Goal: Task Accomplishment & Management: Manage account settings

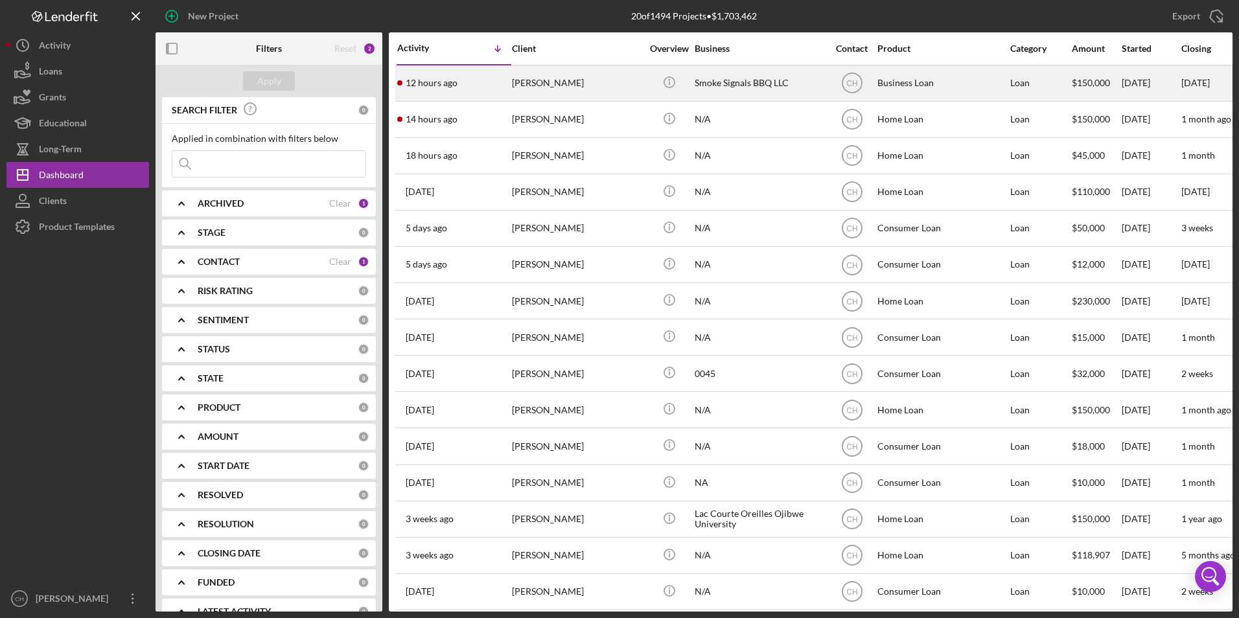
click at [533, 76] on div "[PERSON_NAME]" at bounding box center [577, 83] width 130 height 34
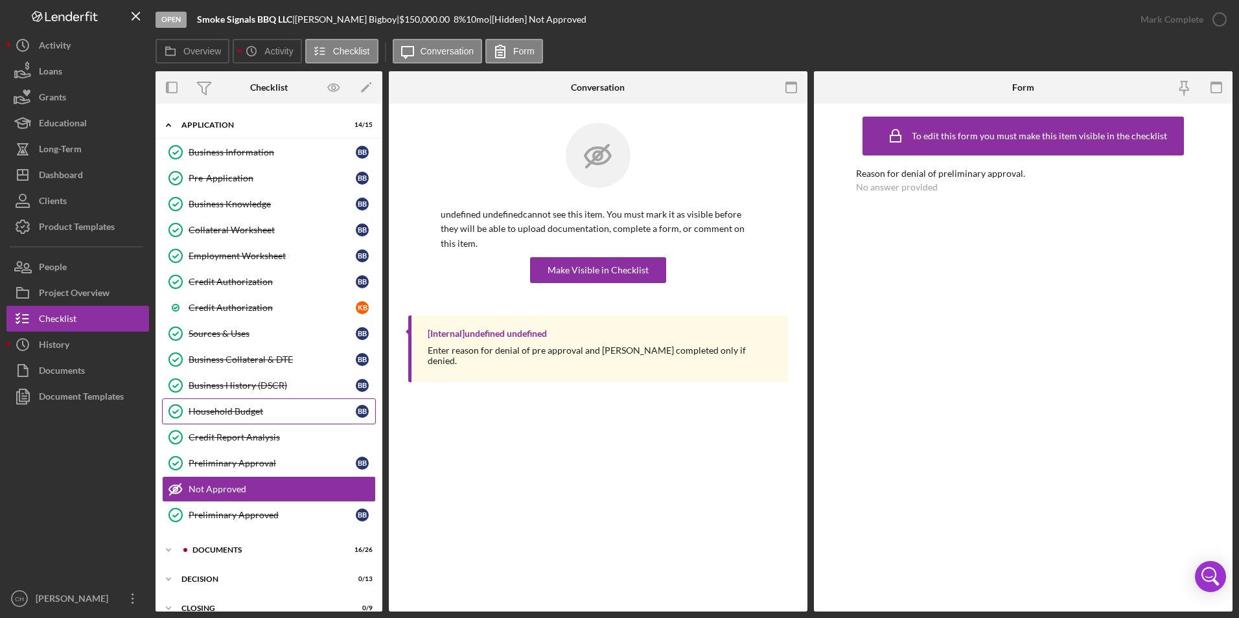
scroll to position [72, 0]
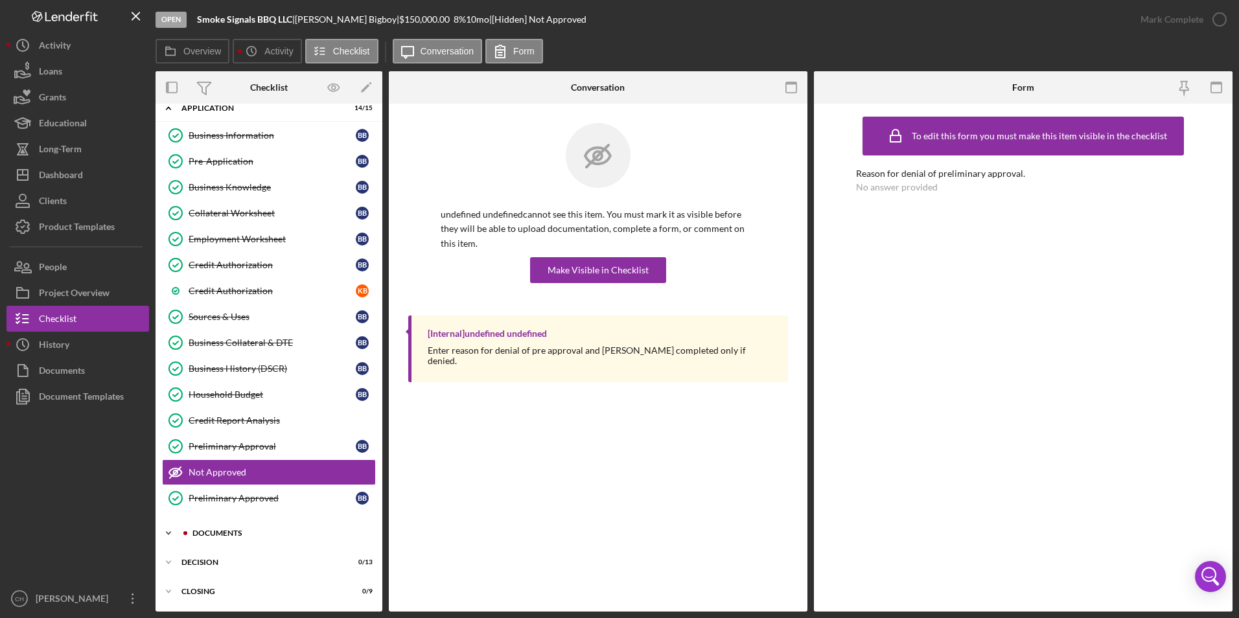
click at [212, 531] on div "Documents" at bounding box center [280, 534] width 174 height 8
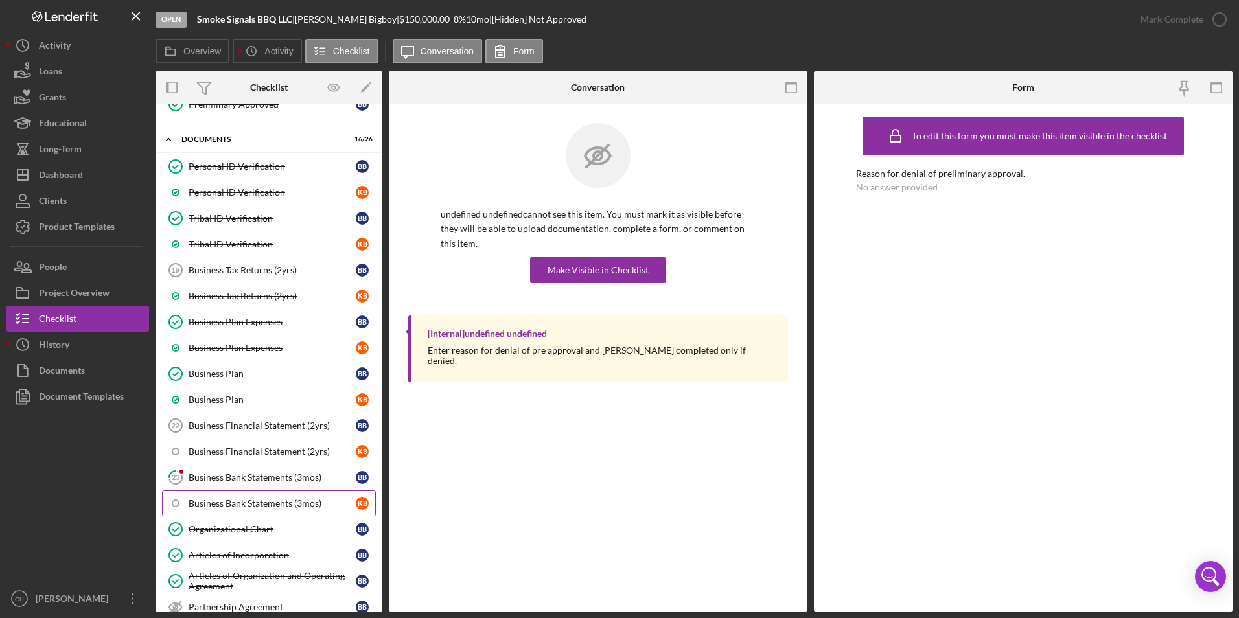
scroll to position [526, 0]
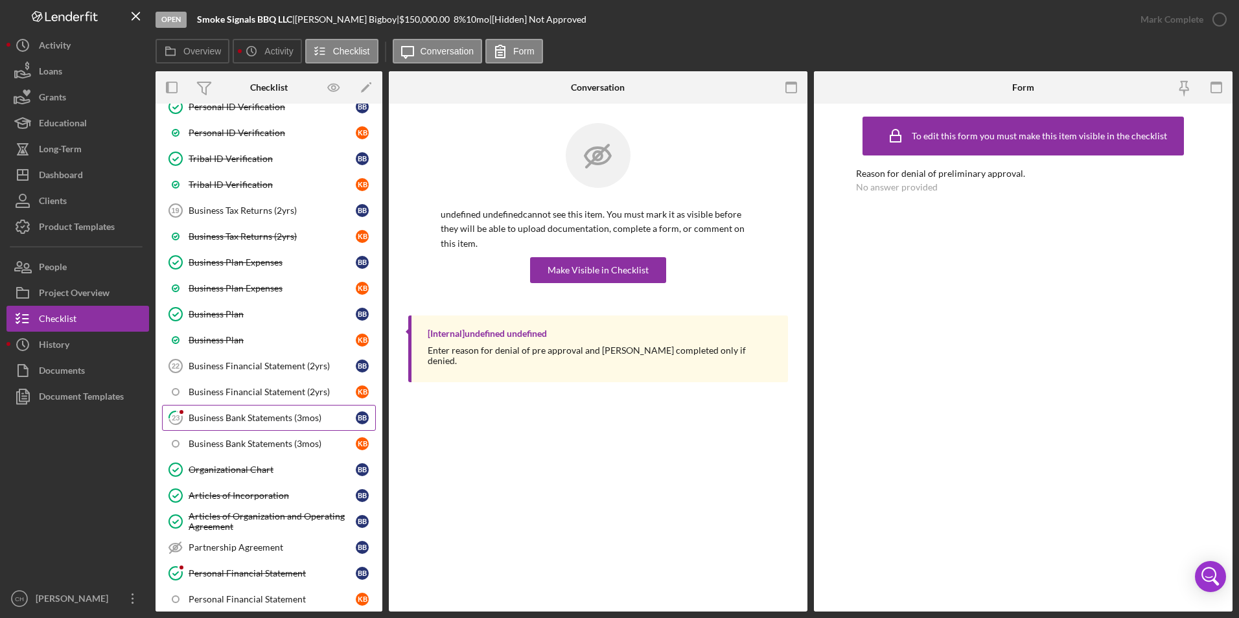
click at [246, 426] on link "23 Business Bank Statements (3mos) B B" at bounding box center [269, 418] width 214 height 26
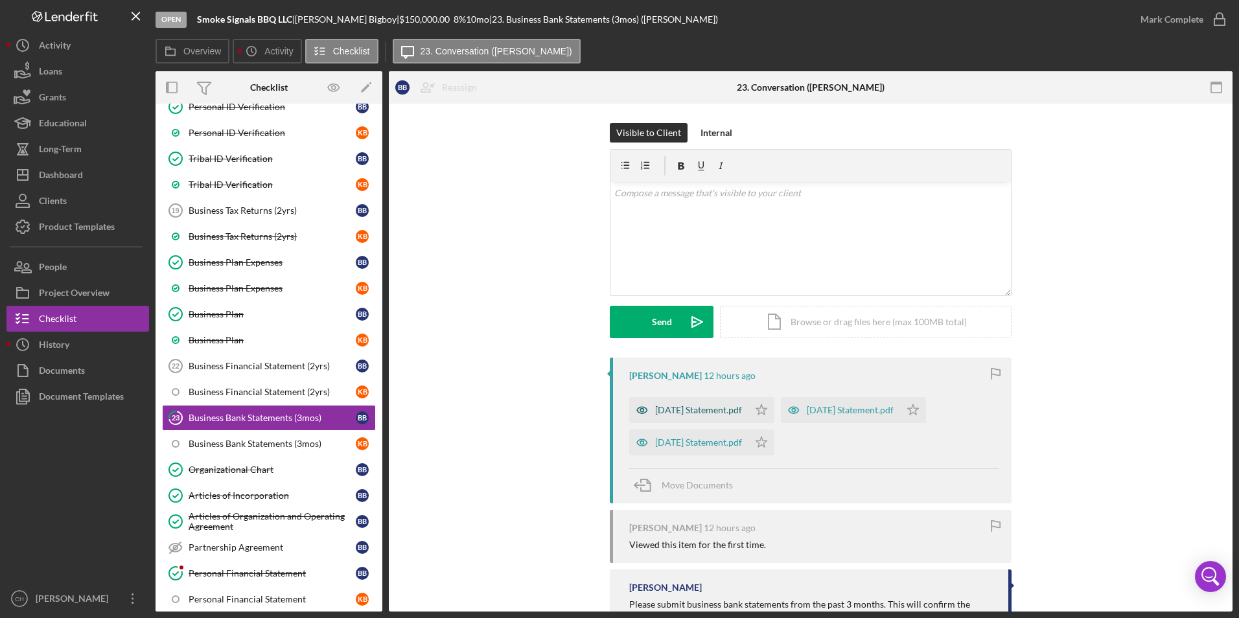
click at [688, 409] on div "[DATE] Statement.pdf" at bounding box center [698, 410] width 87 height 10
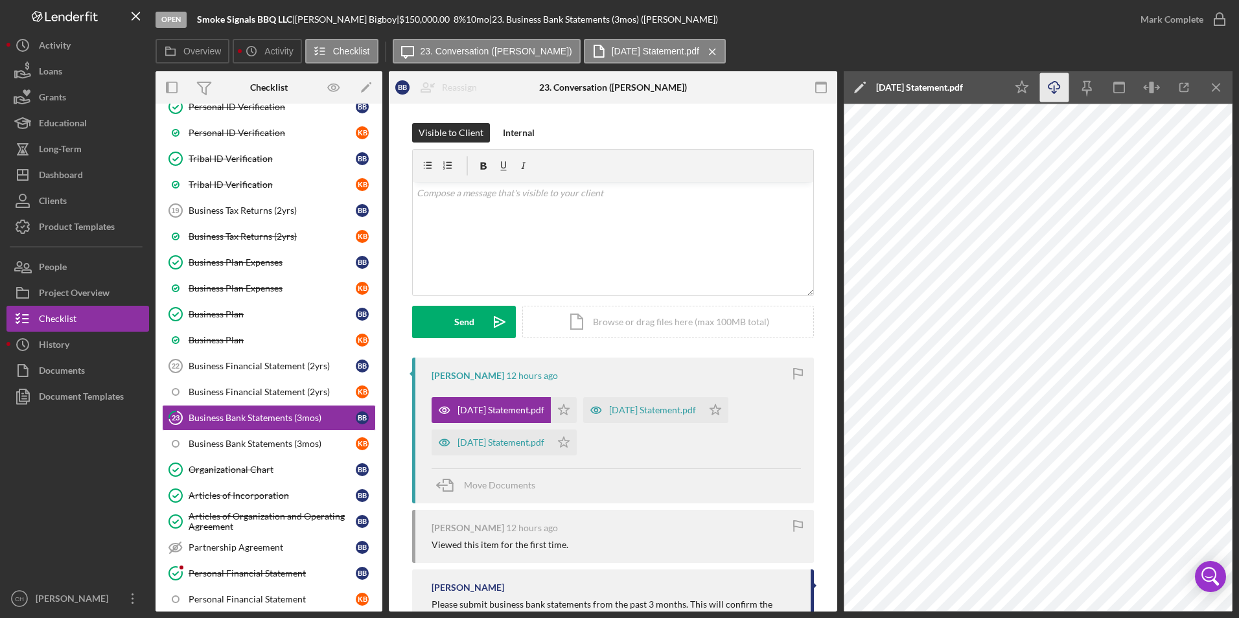
click at [1057, 90] on icon "Icon/Download" at bounding box center [1054, 87] width 29 height 29
click at [559, 409] on polygon "button" at bounding box center [564, 409] width 11 height 10
click at [629, 409] on div "[DATE] Statement.pdf" at bounding box center [652, 410] width 87 height 10
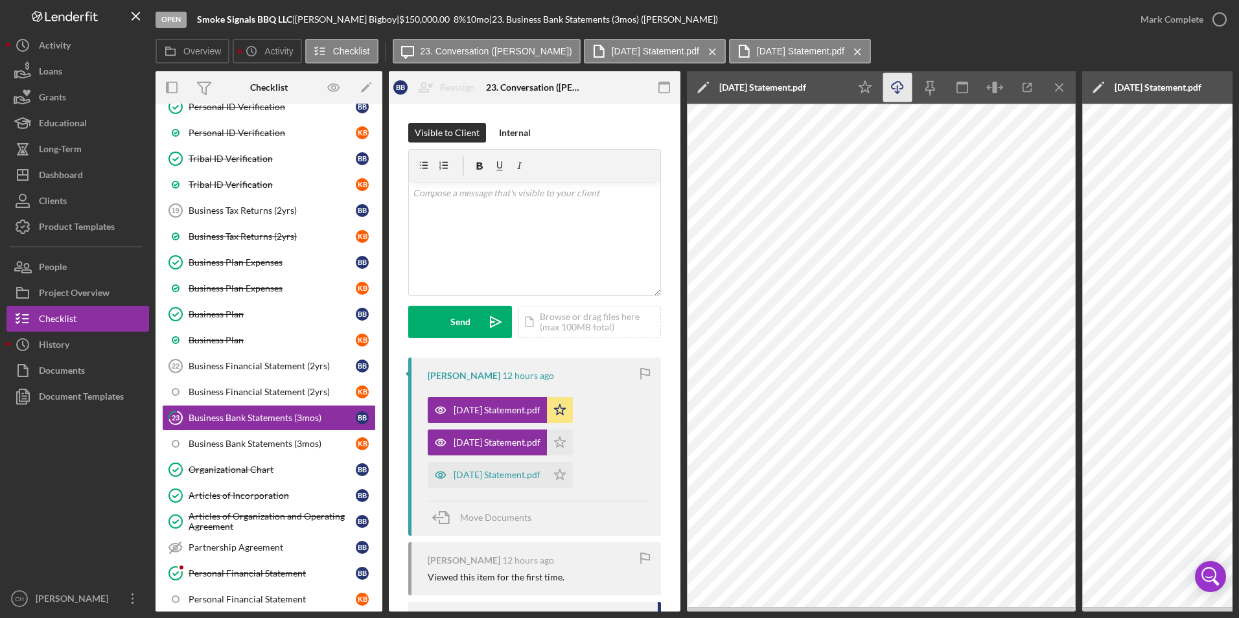
click at [896, 91] on icon "Icon/Download" at bounding box center [897, 87] width 29 height 29
click at [563, 447] on icon "Icon/Star" at bounding box center [560, 443] width 26 height 26
click at [493, 478] on div "[DATE] Statement.pdf" at bounding box center [497, 475] width 87 height 10
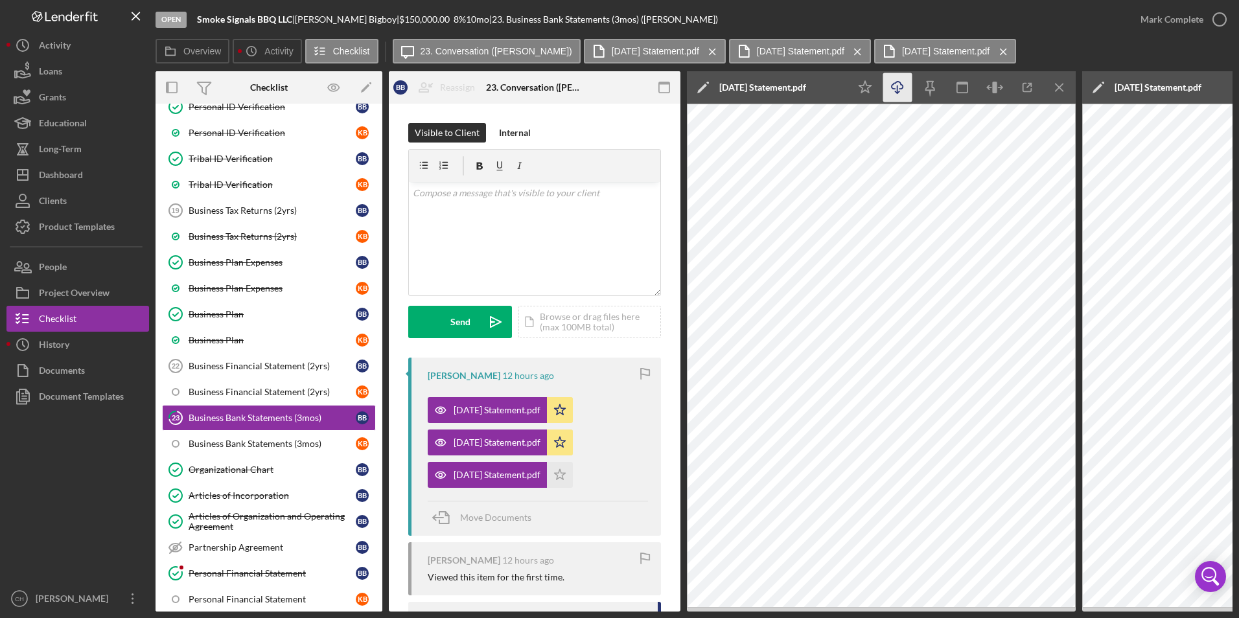
click at [901, 88] on icon "Icon/Download" at bounding box center [897, 87] width 29 height 29
click at [557, 476] on icon "Icon/Star" at bounding box center [560, 475] width 26 height 26
click at [1159, 19] on div "Mark Complete" at bounding box center [1172, 19] width 63 height 26
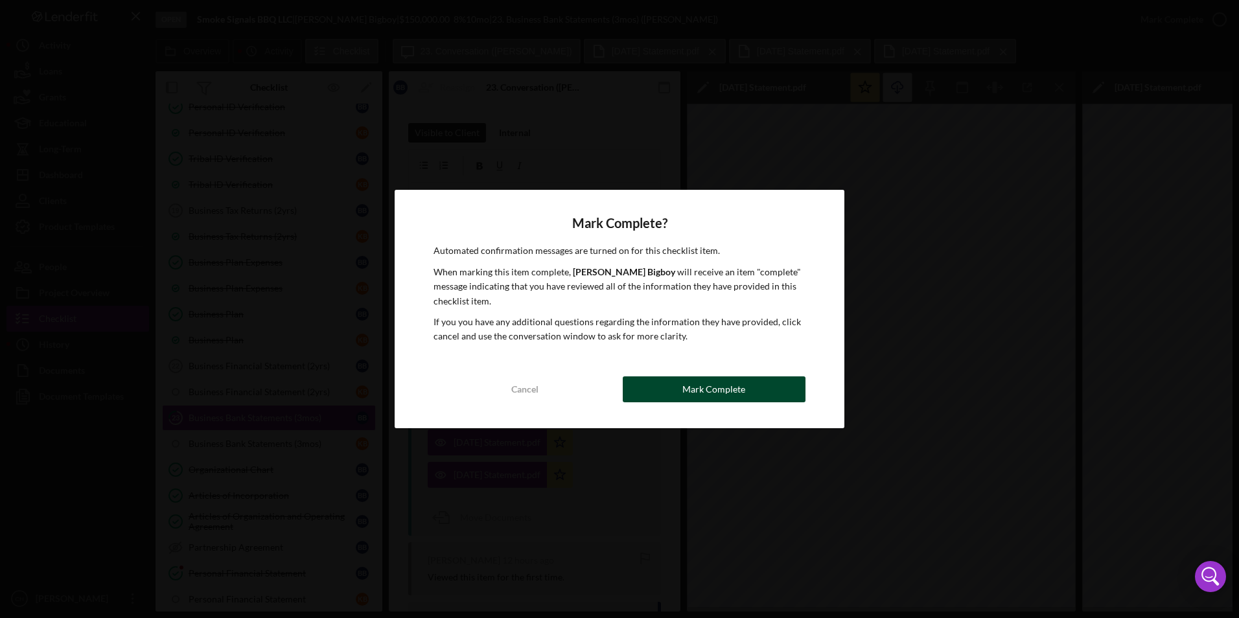
click at [699, 390] on div "Mark Complete" at bounding box center [714, 390] width 63 height 26
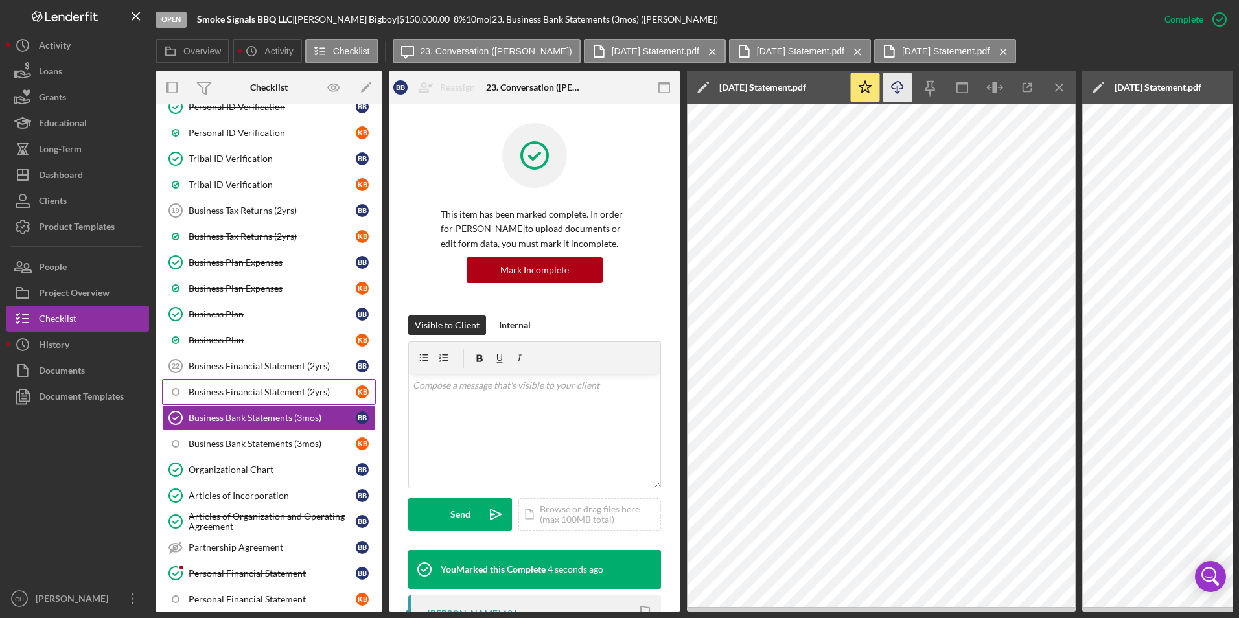
click at [314, 390] on div "Business Financial Statement (2yrs)" at bounding box center [272, 392] width 167 height 10
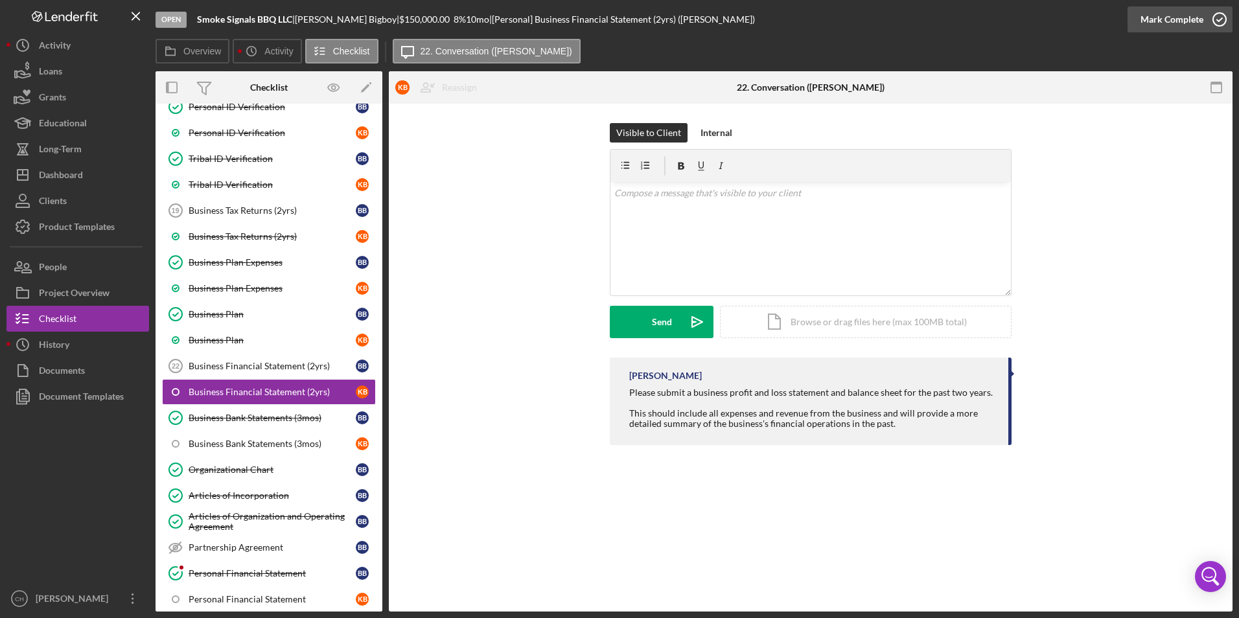
click at [1152, 22] on div "Mark Complete" at bounding box center [1172, 19] width 63 height 26
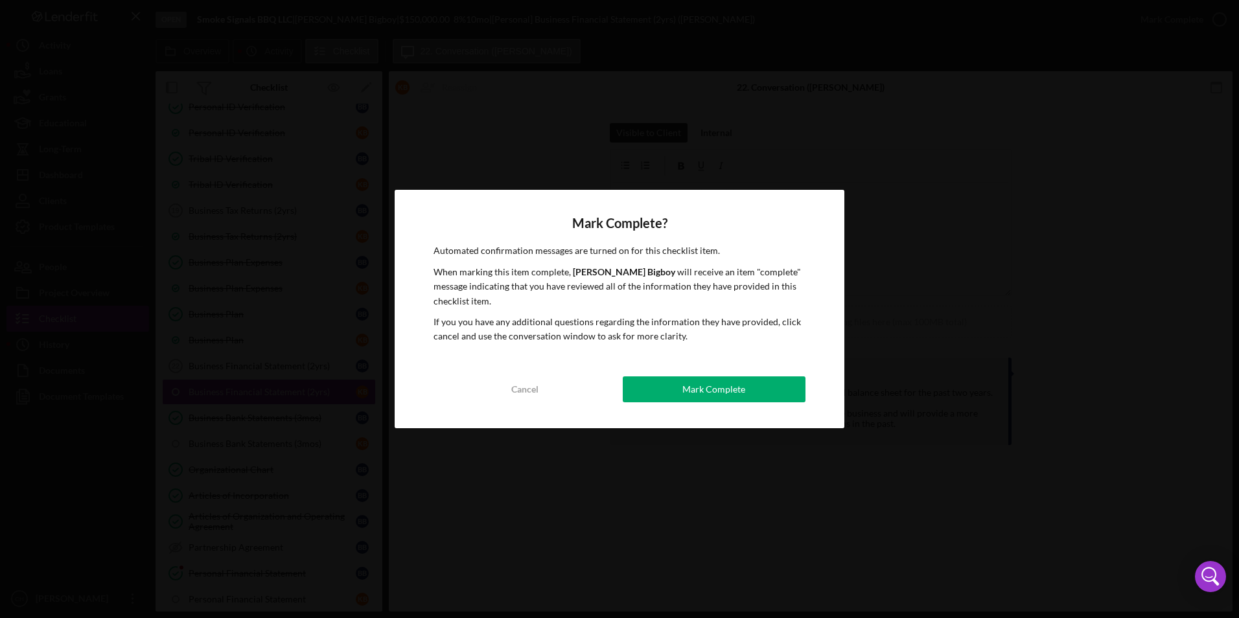
click at [695, 395] on div "Mark Complete" at bounding box center [714, 390] width 63 height 26
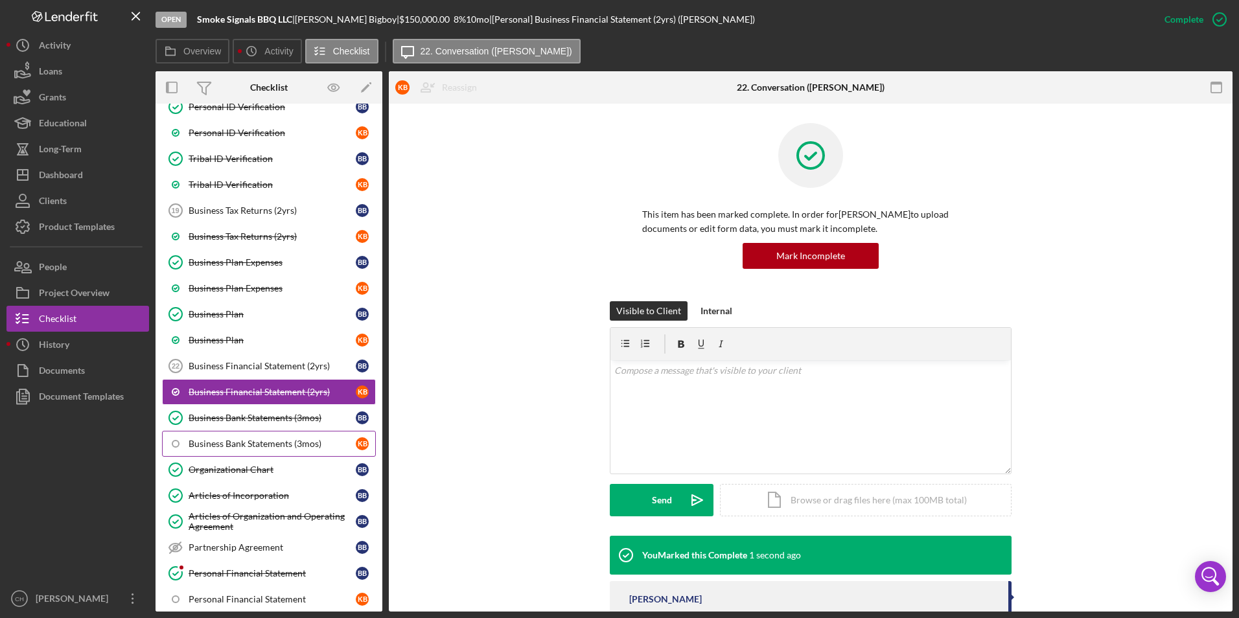
click at [257, 445] on div "Business Bank Statements (3mos)" at bounding box center [272, 444] width 167 height 10
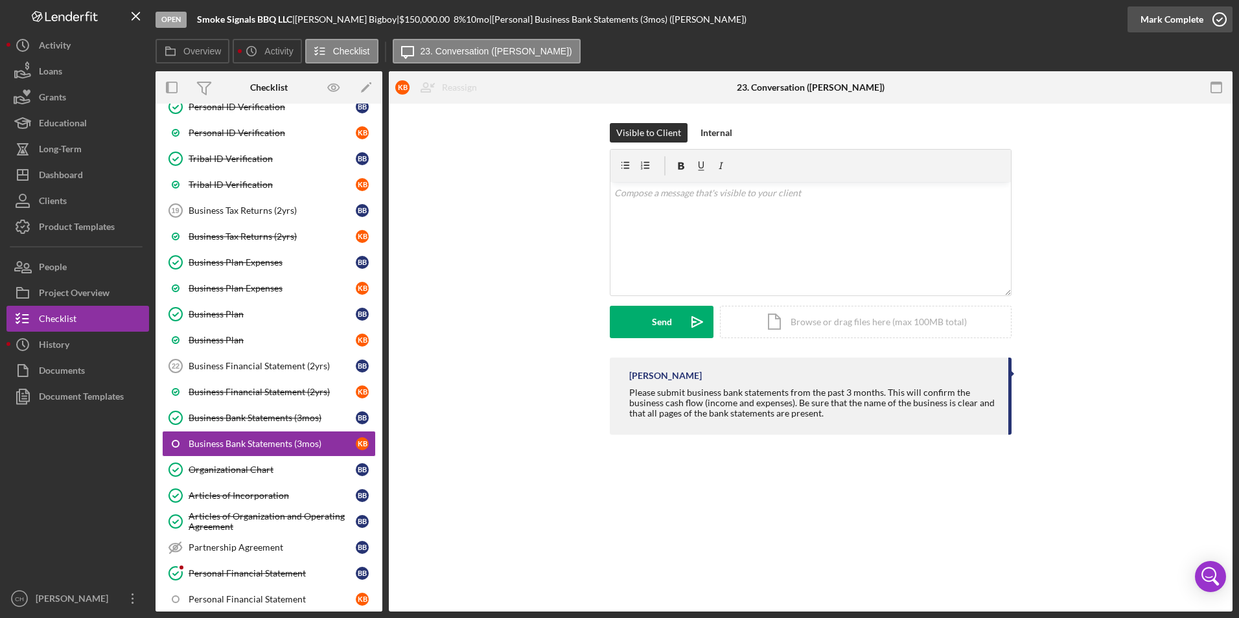
click at [1165, 21] on div "Mark Complete" at bounding box center [1172, 19] width 63 height 26
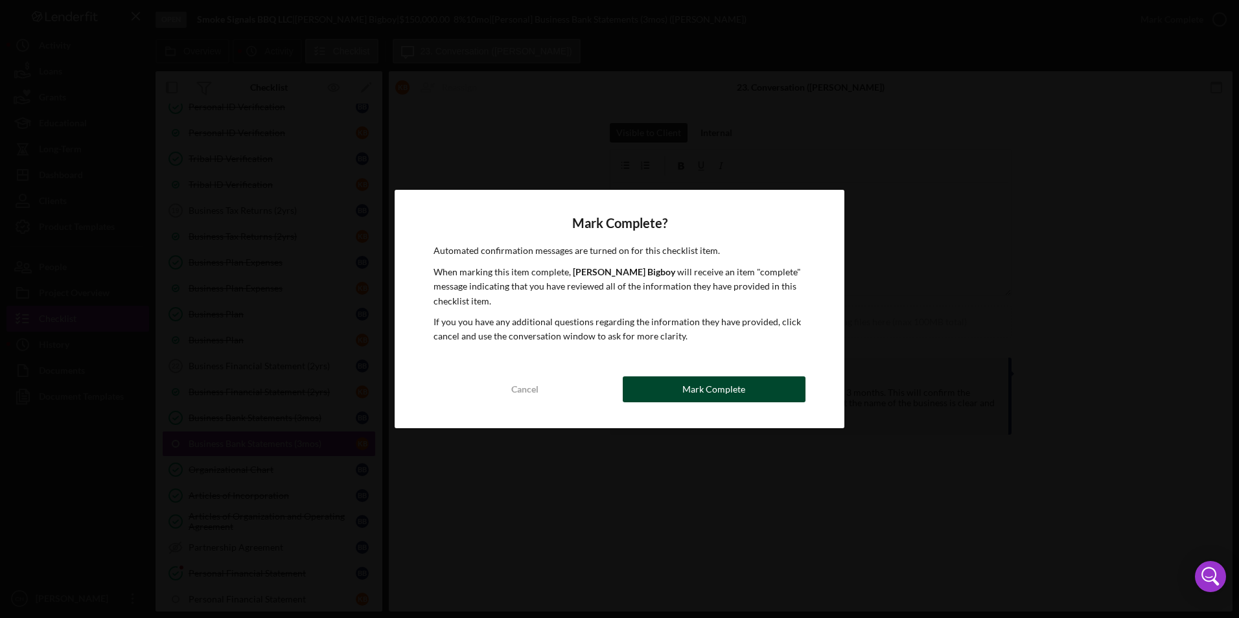
click at [707, 393] on div "Mark Complete" at bounding box center [714, 390] width 63 height 26
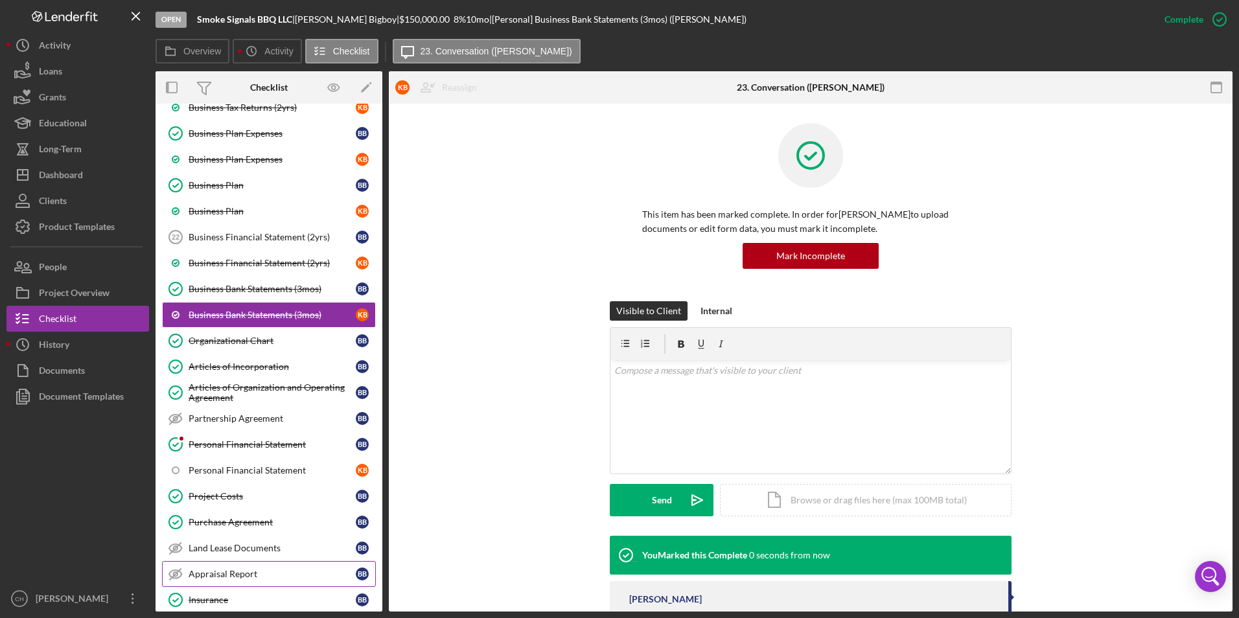
scroll to position [753, 0]
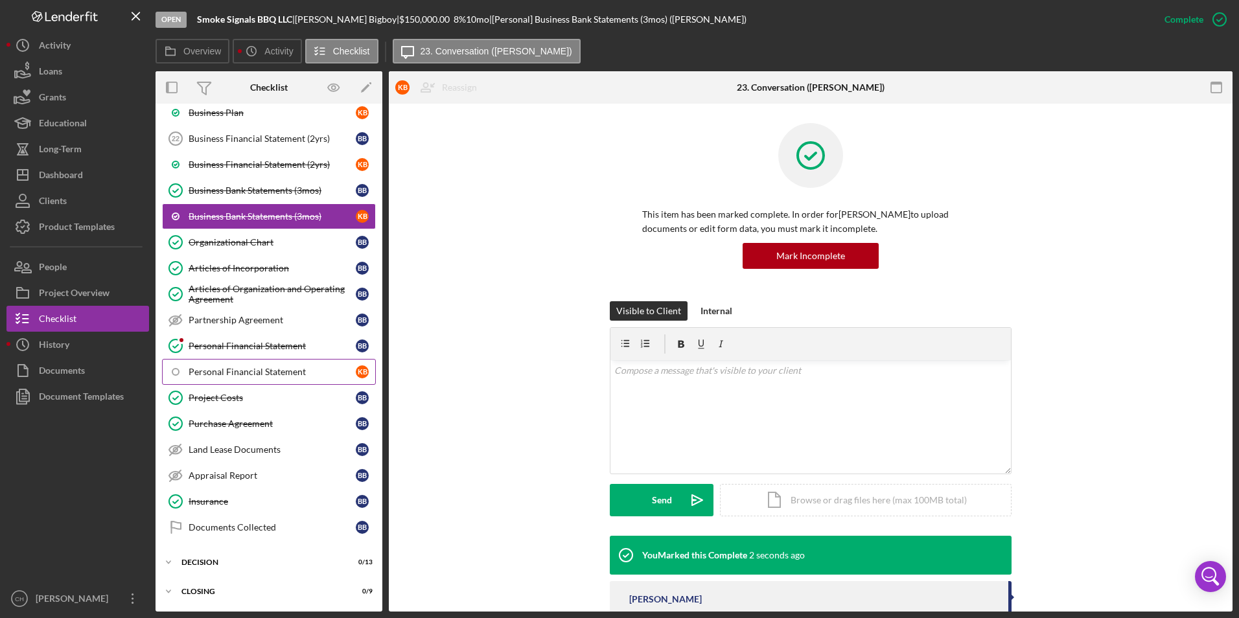
click at [248, 370] on div "Personal Financial Statement" at bounding box center [272, 372] width 167 height 10
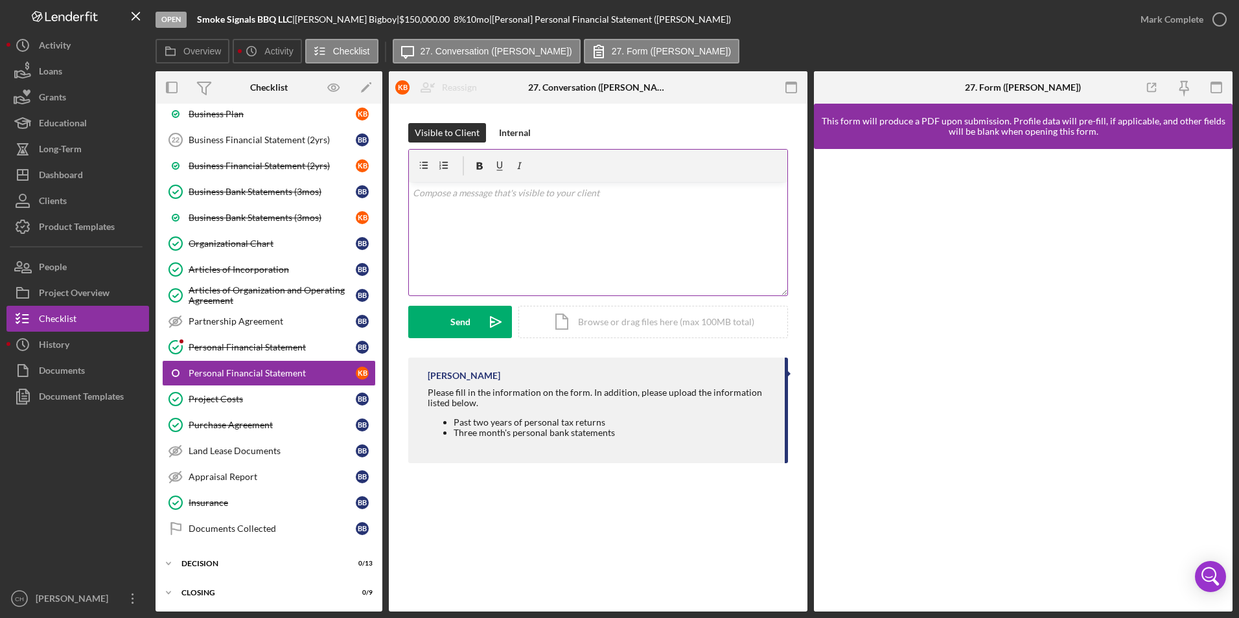
scroll to position [753, 0]
click at [1167, 14] on div "Mark Complete" at bounding box center [1172, 19] width 63 height 26
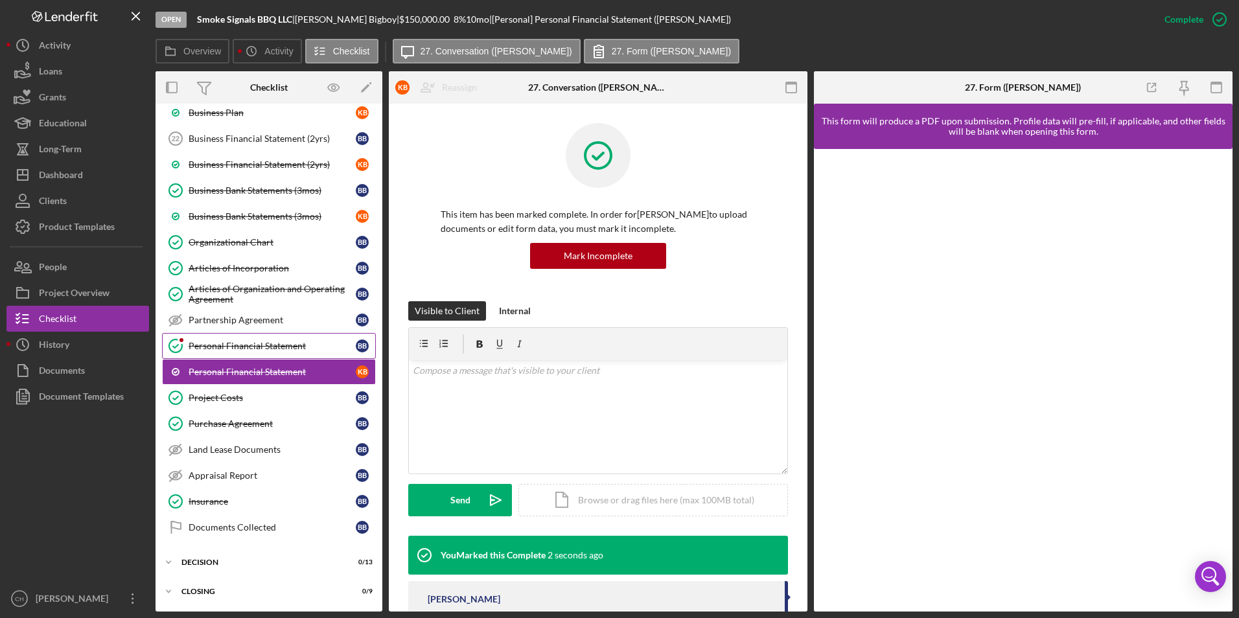
click at [259, 340] on link "Personal Financial Statement Personal Financial Statement B B" at bounding box center [269, 346] width 214 height 26
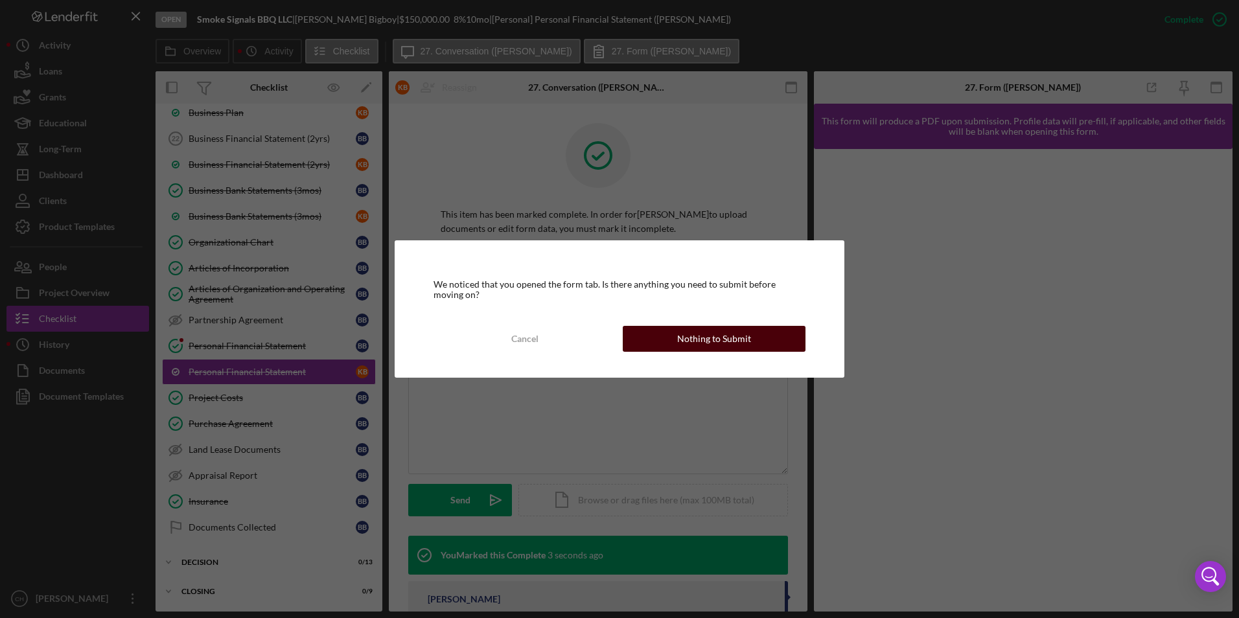
click at [688, 340] on div "Nothing to Submit" at bounding box center [714, 339] width 74 height 26
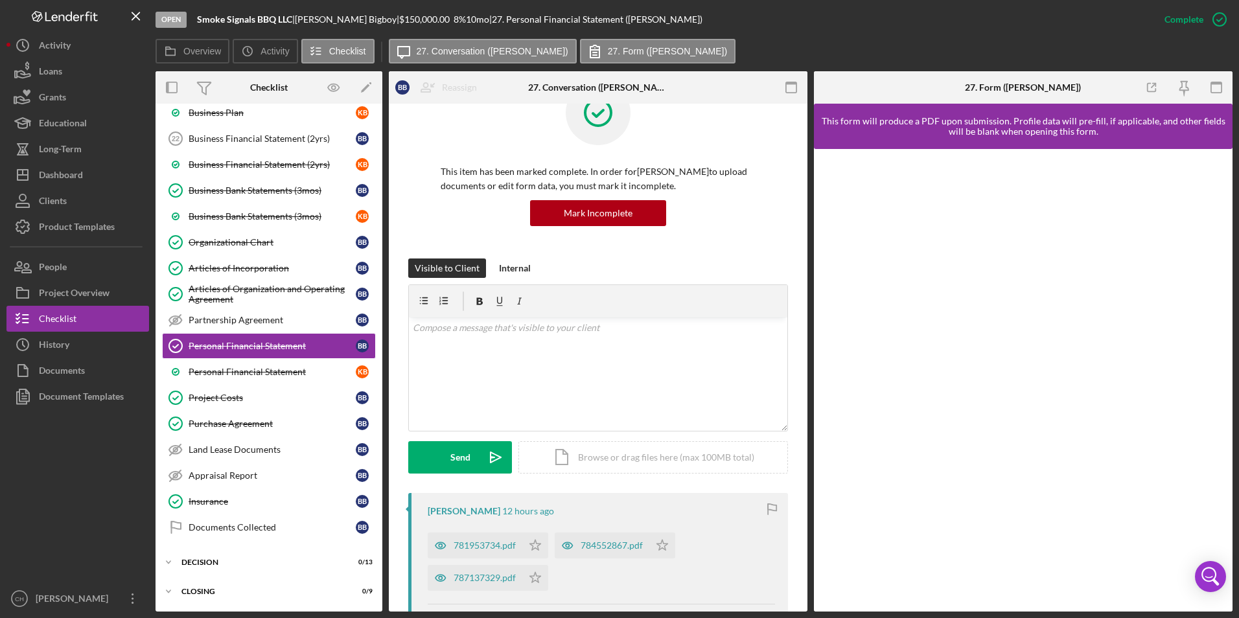
scroll to position [65, 0]
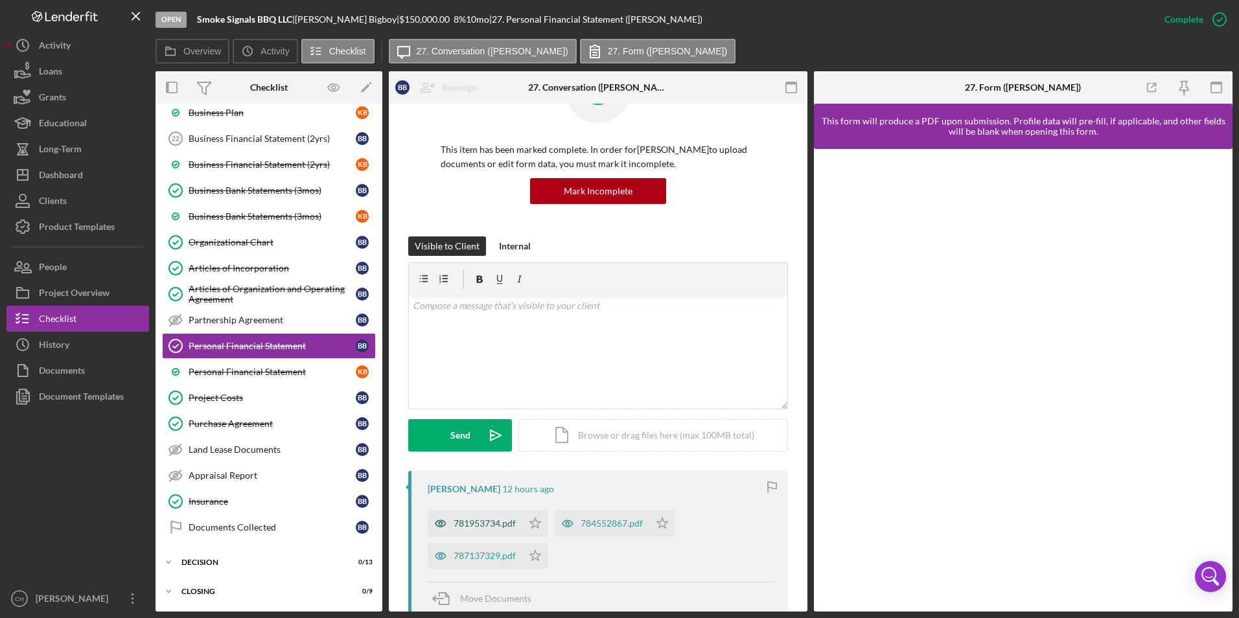
click at [485, 520] on div "781953734.pdf" at bounding box center [485, 524] width 62 height 10
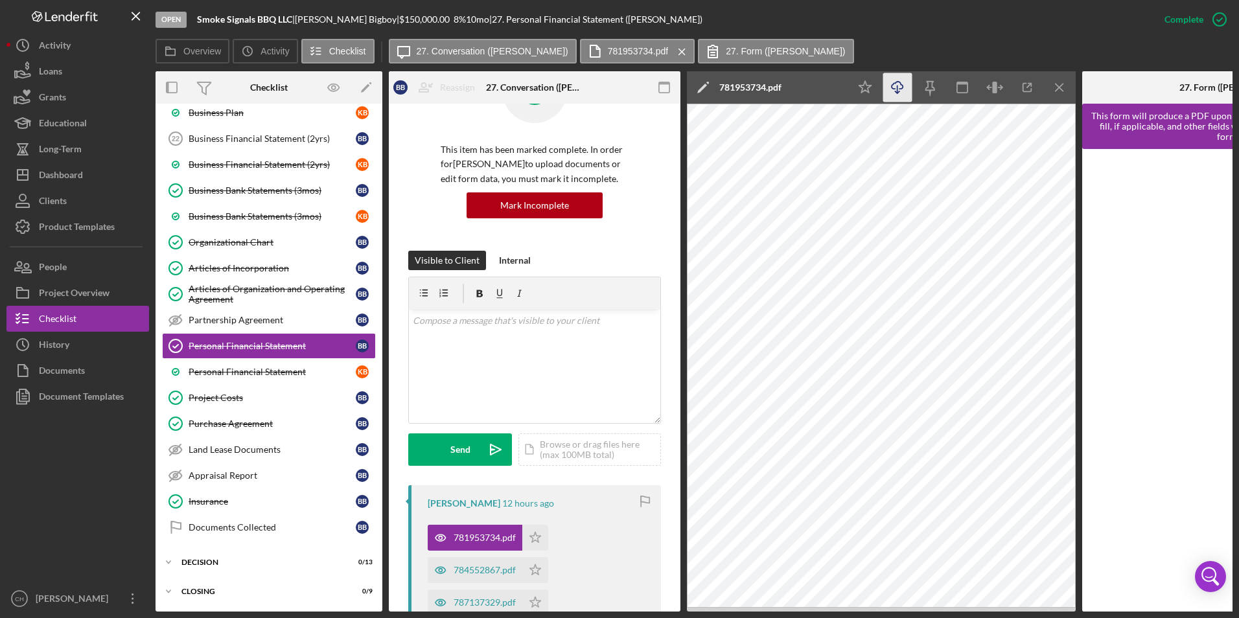
click at [896, 90] on icon "Icon/Download" at bounding box center [897, 87] width 29 height 29
click at [541, 537] on polygon "button" at bounding box center [535, 537] width 11 height 10
click at [480, 568] on div "784552867.pdf" at bounding box center [485, 570] width 62 height 10
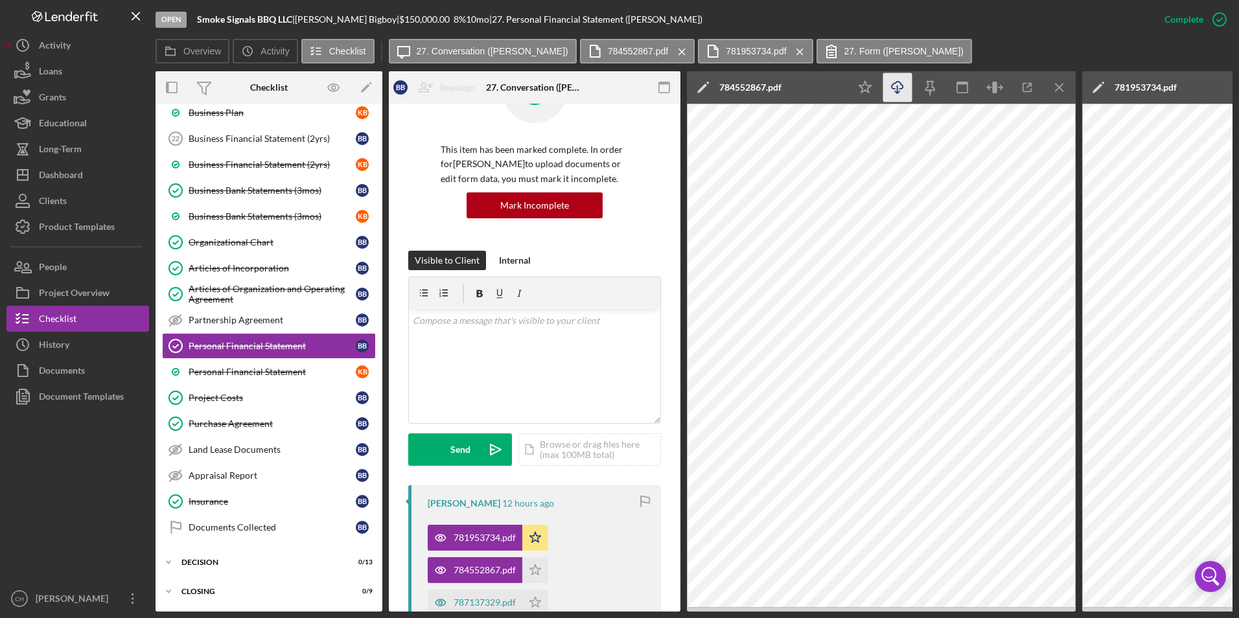
click at [901, 84] on icon "button" at bounding box center [897, 85] width 11 height 7
click at [535, 567] on icon "Icon/Star" at bounding box center [535, 570] width 26 height 26
click at [478, 600] on div "787137329.pdf" at bounding box center [485, 603] width 62 height 10
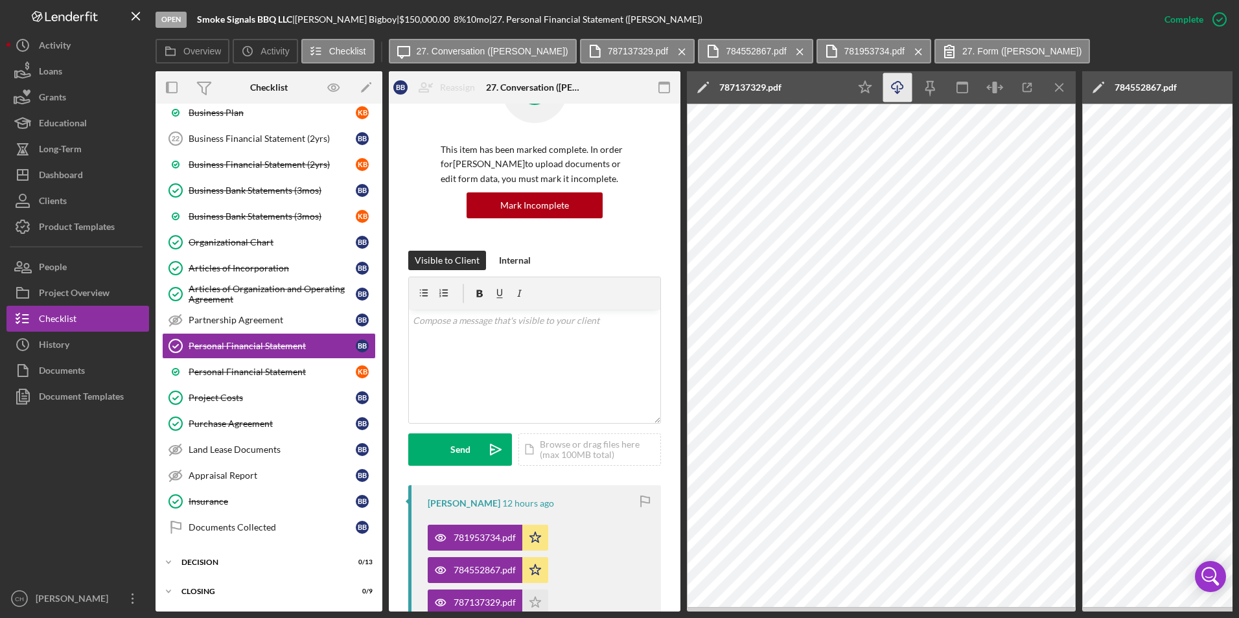
click at [897, 78] on icon "Icon/Download" at bounding box center [897, 87] width 29 height 29
click at [536, 598] on polygon "button" at bounding box center [535, 602] width 11 height 10
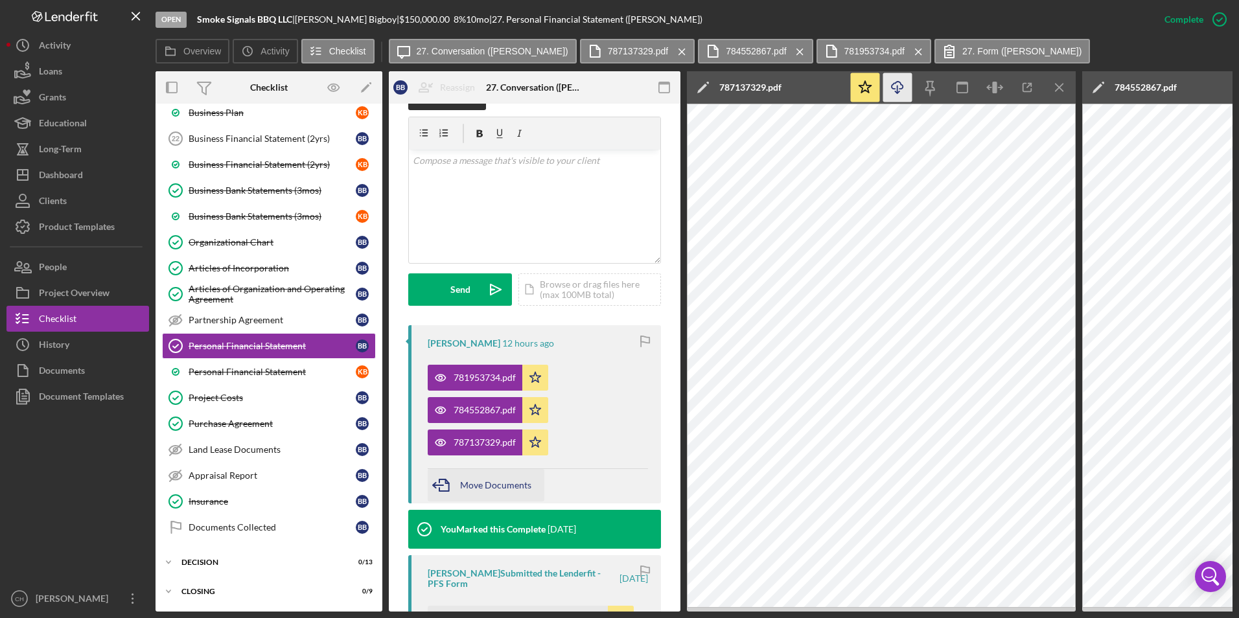
scroll to position [324, 0]
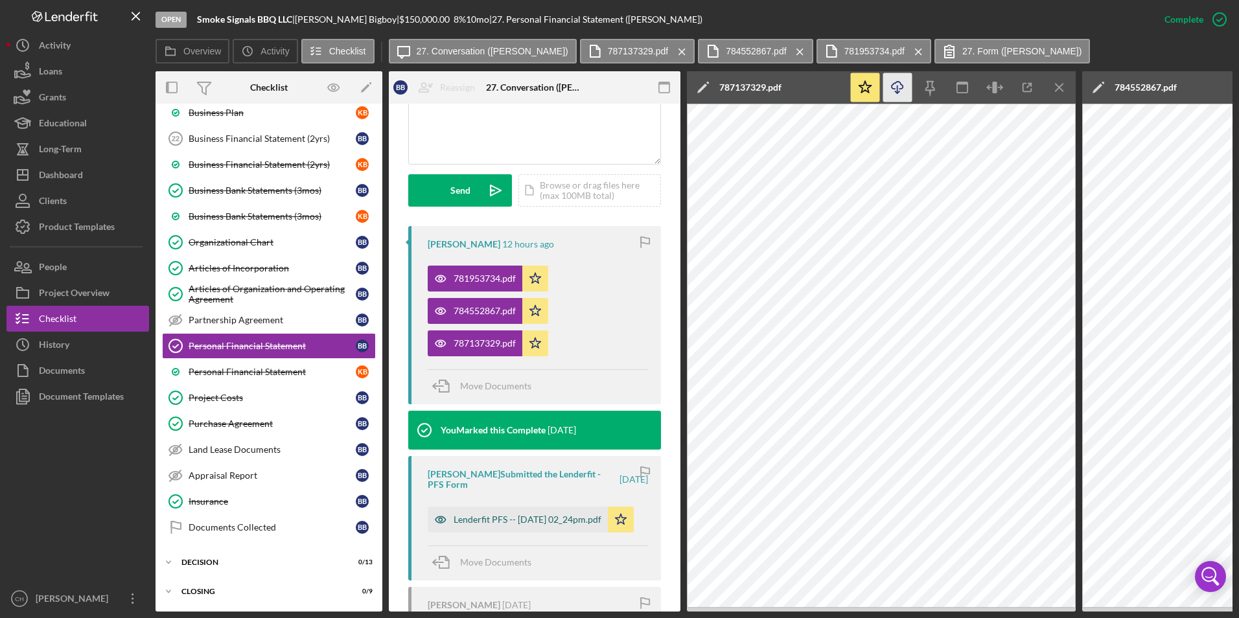
click at [471, 519] on div "Lenderfit PFS -- [DATE] 02_24pm.pdf" at bounding box center [528, 520] width 148 height 10
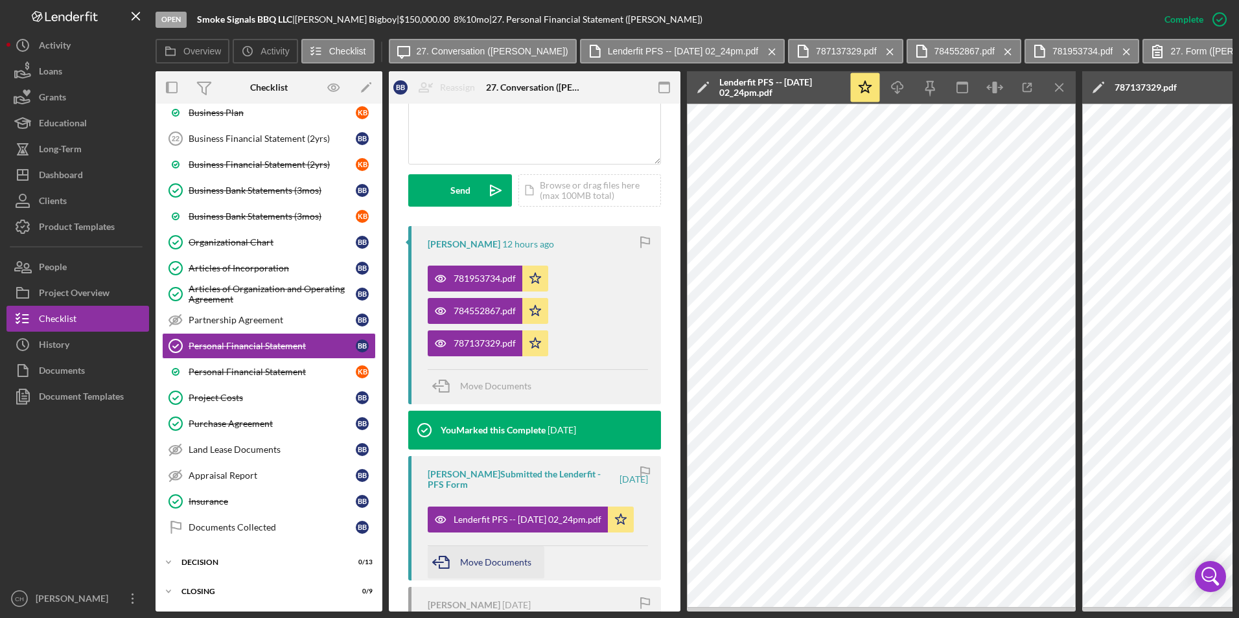
click at [480, 557] on span "Move Documents" at bounding box center [495, 562] width 71 height 11
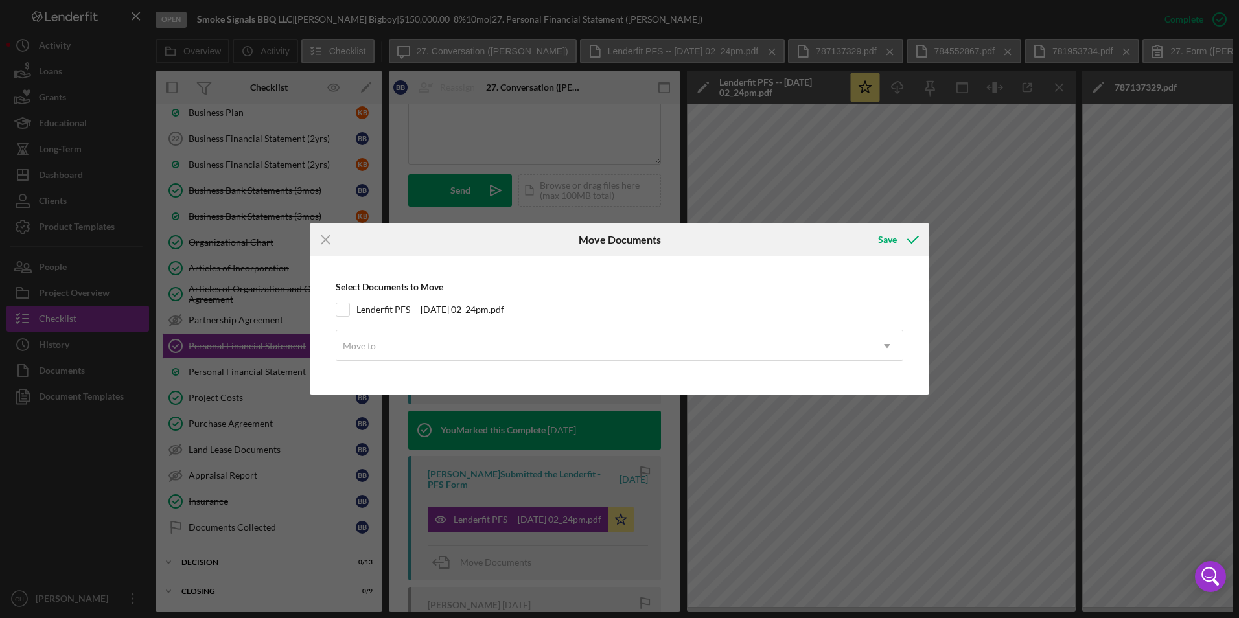
click at [335, 312] on div "Select Documents to Move Lenderfit PFS -- [DATE] 02_24pm.pdf Move to Icon/Dropd…" at bounding box center [619, 325] width 607 height 125
click at [338, 306] on input "Lenderfit PFS -- [DATE] 02_24pm.pdf" at bounding box center [342, 309] width 13 height 13
checkbox input "true"
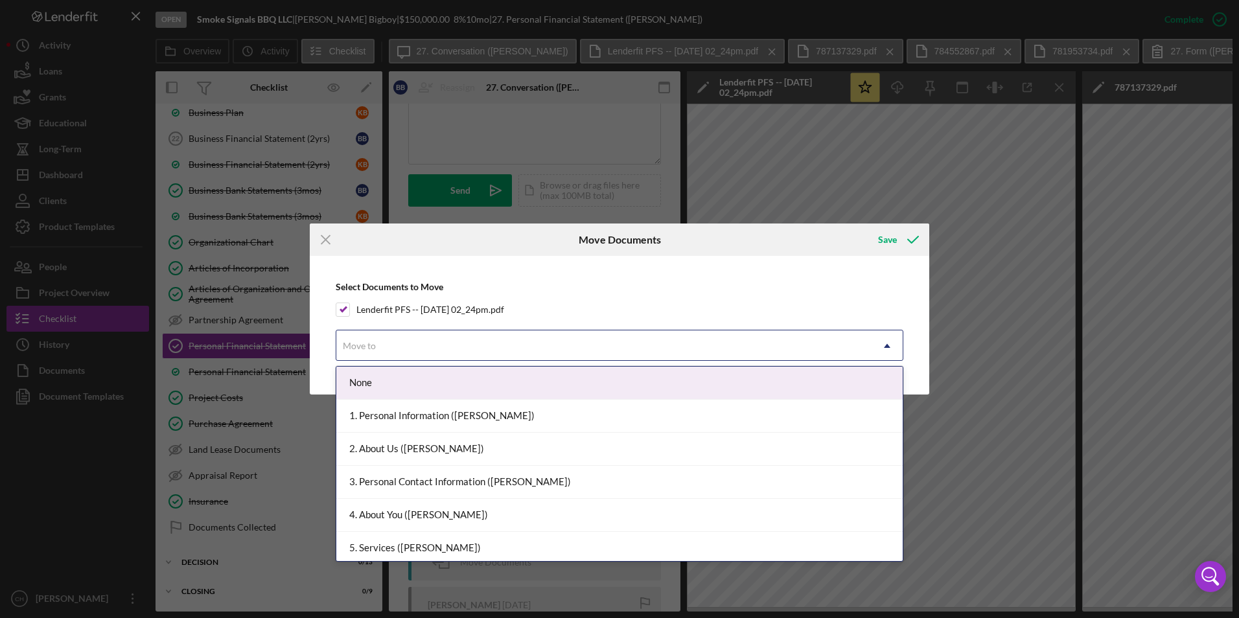
click at [375, 349] on div "Move to" at bounding box center [359, 346] width 33 height 10
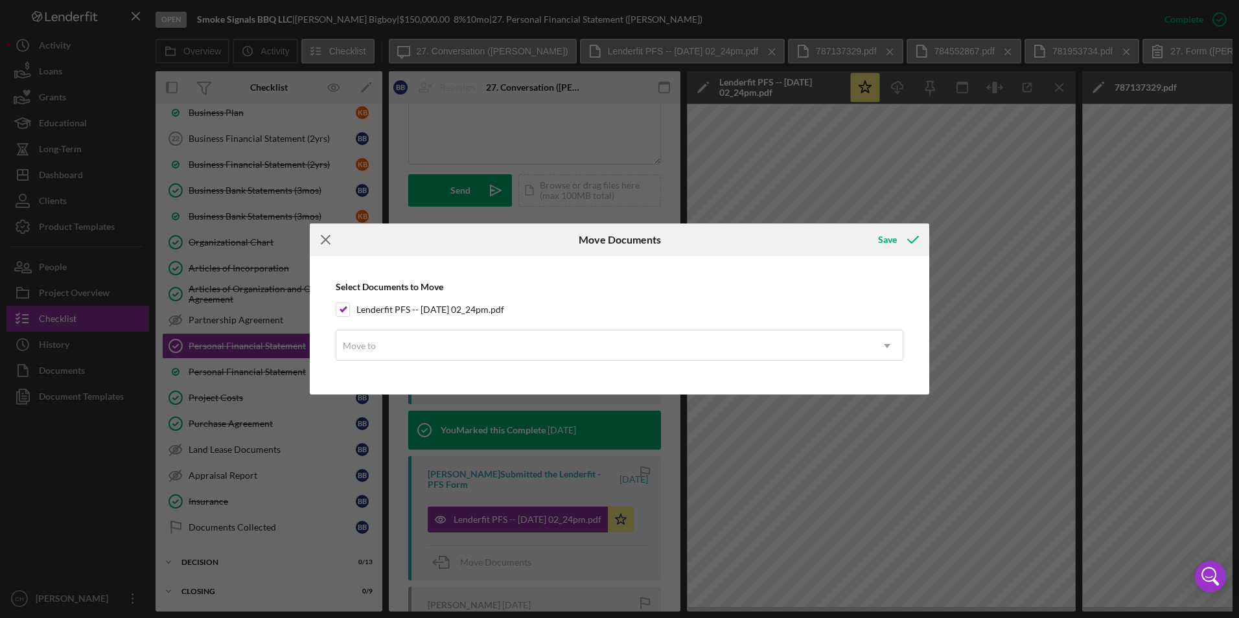
click at [318, 240] on icon "Icon/Menu Close" at bounding box center [326, 240] width 32 height 32
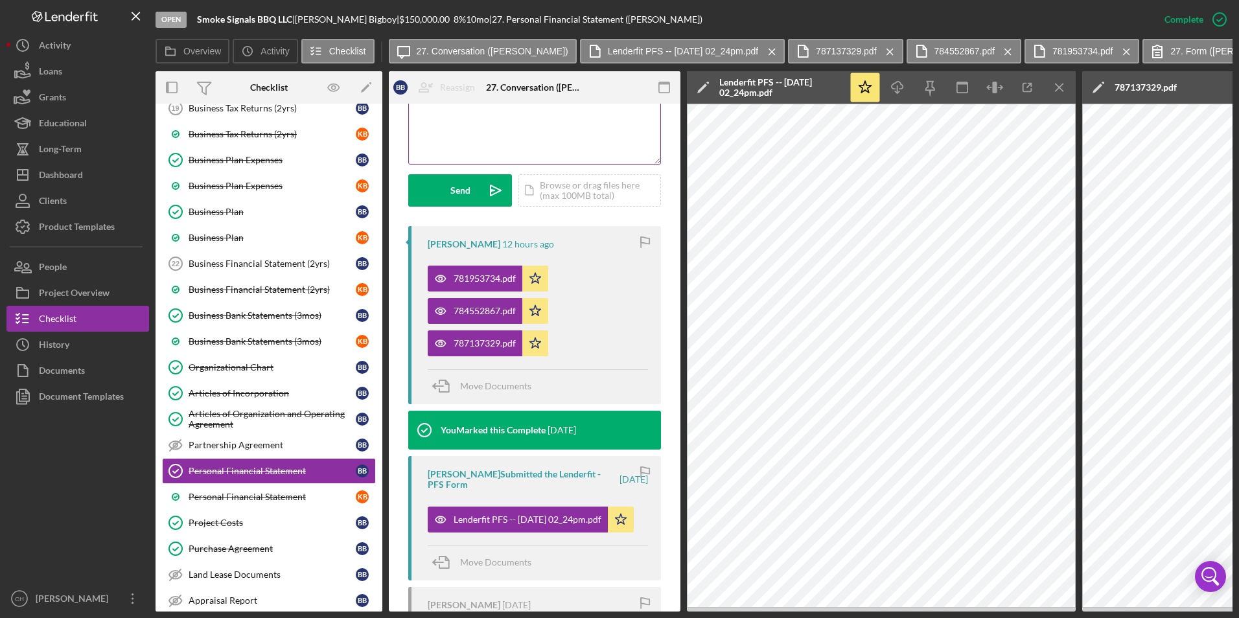
scroll to position [627, 0]
click at [77, 172] on div "Dashboard" at bounding box center [61, 176] width 44 height 29
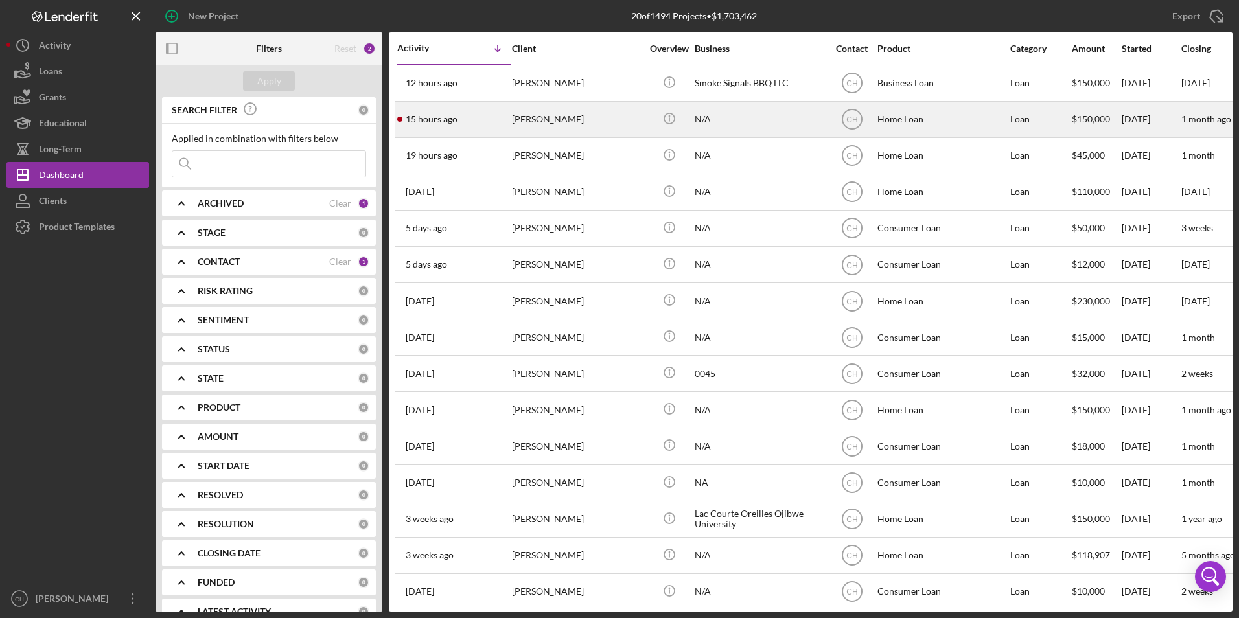
click at [511, 111] on td "[PERSON_NAME]" at bounding box center [577, 119] width 133 height 36
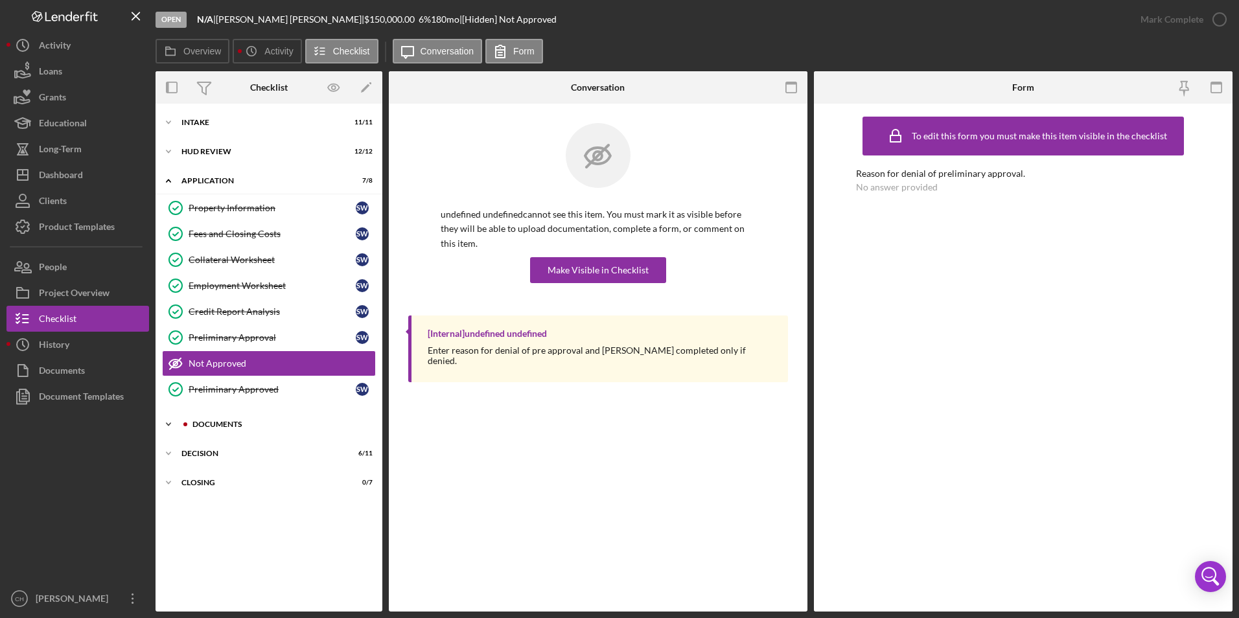
click at [222, 422] on div "Documents" at bounding box center [280, 425] width 174 height 8
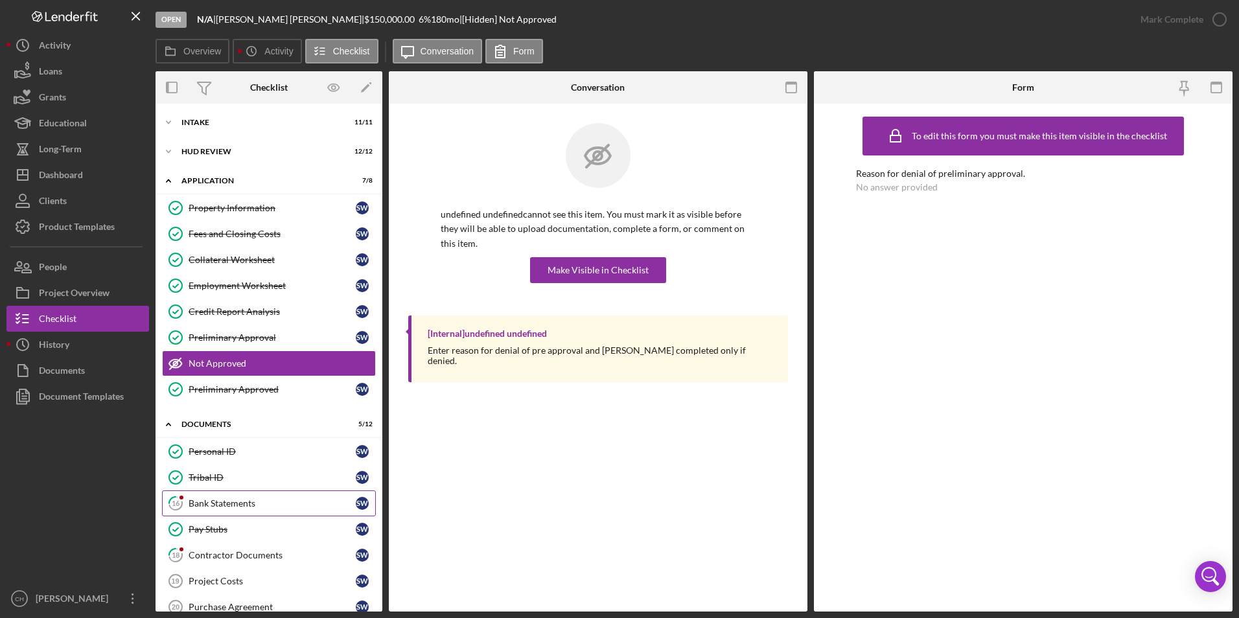
click at [214, 500] on div "Bank Statements" at bounding box center [272, 503] width 167 height 10
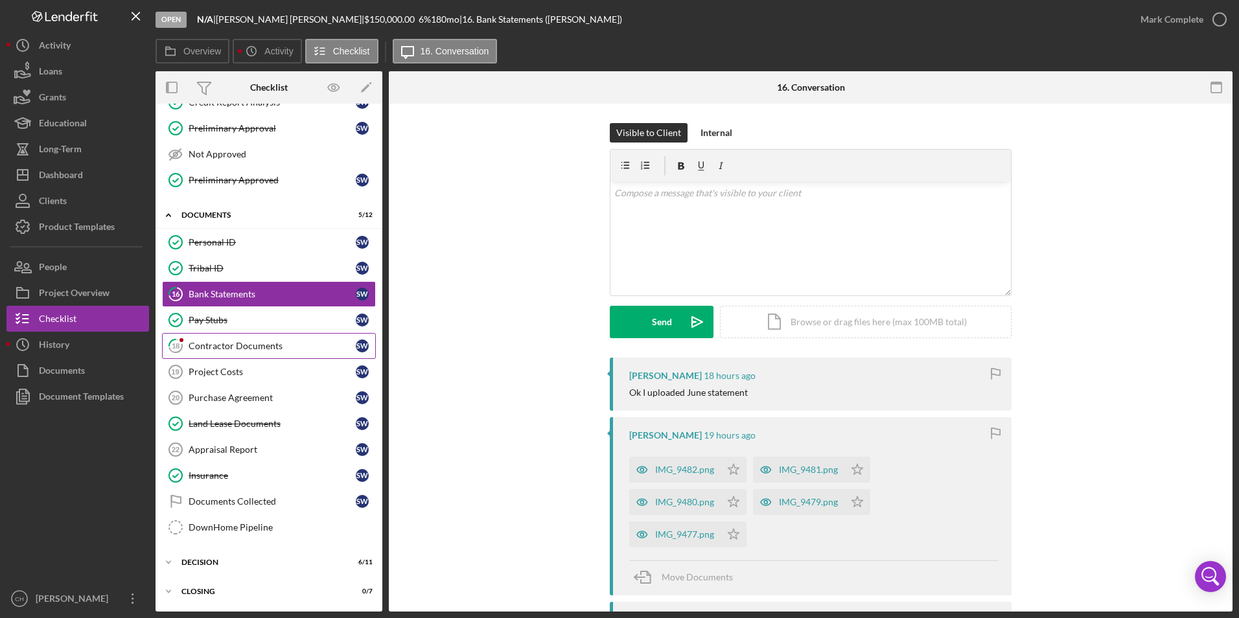
click at [240, 347] on div "Contractor Documents" at bounding box center [272, 346] width 167 height 10
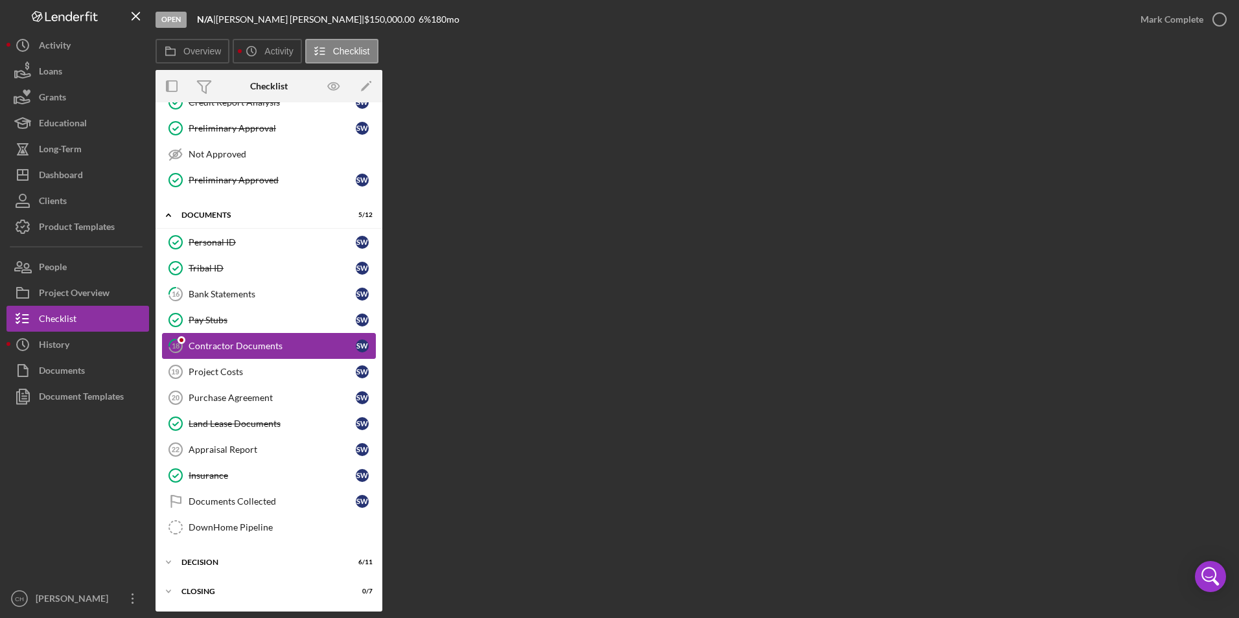
scroll to position [209, 0]
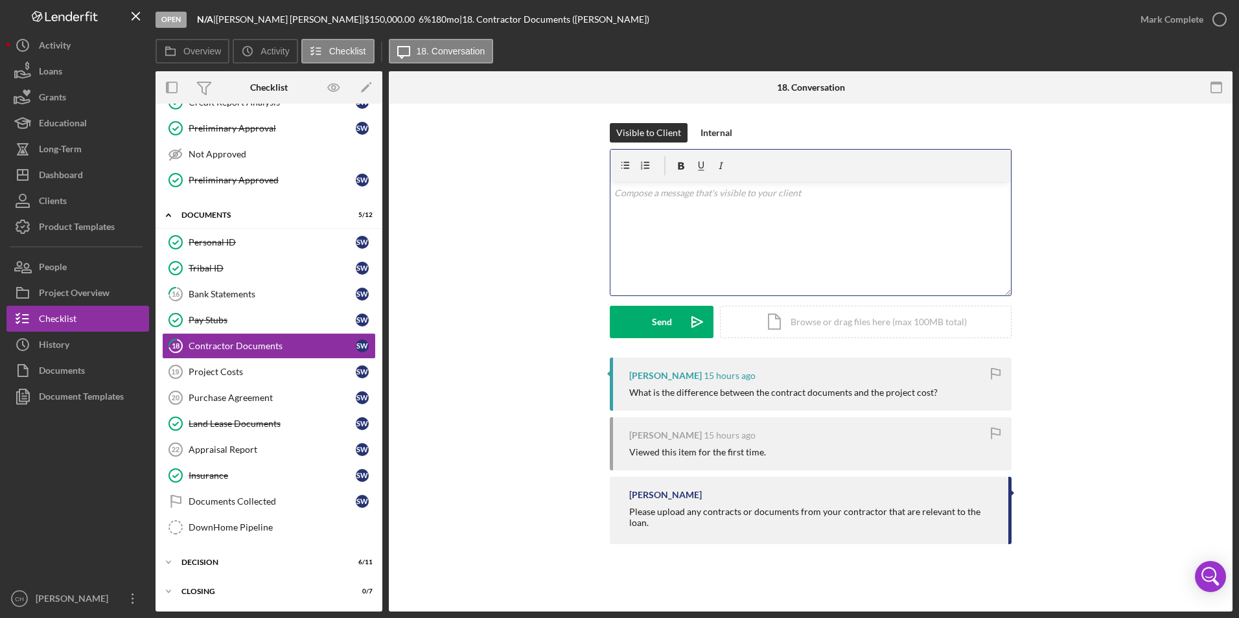
click at [631, 195] on p at bounding box center [810, 193] width 393 height 14
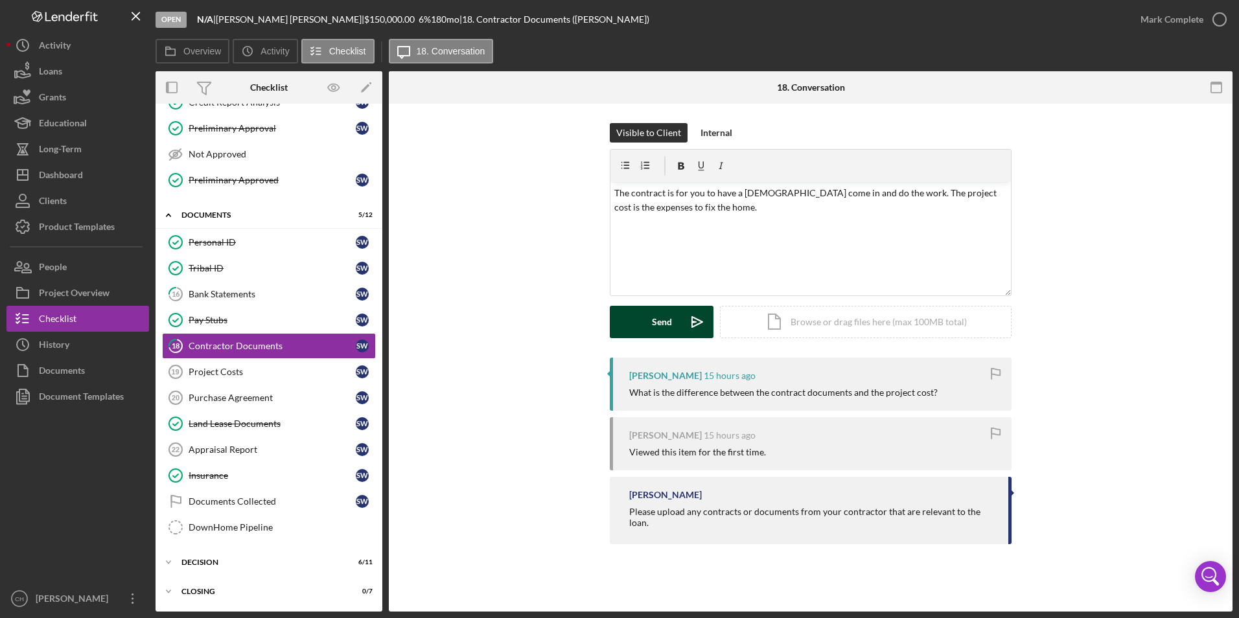
click at [664, 327] on div "Send" at bounding box center [662, 322] width 20 height 32
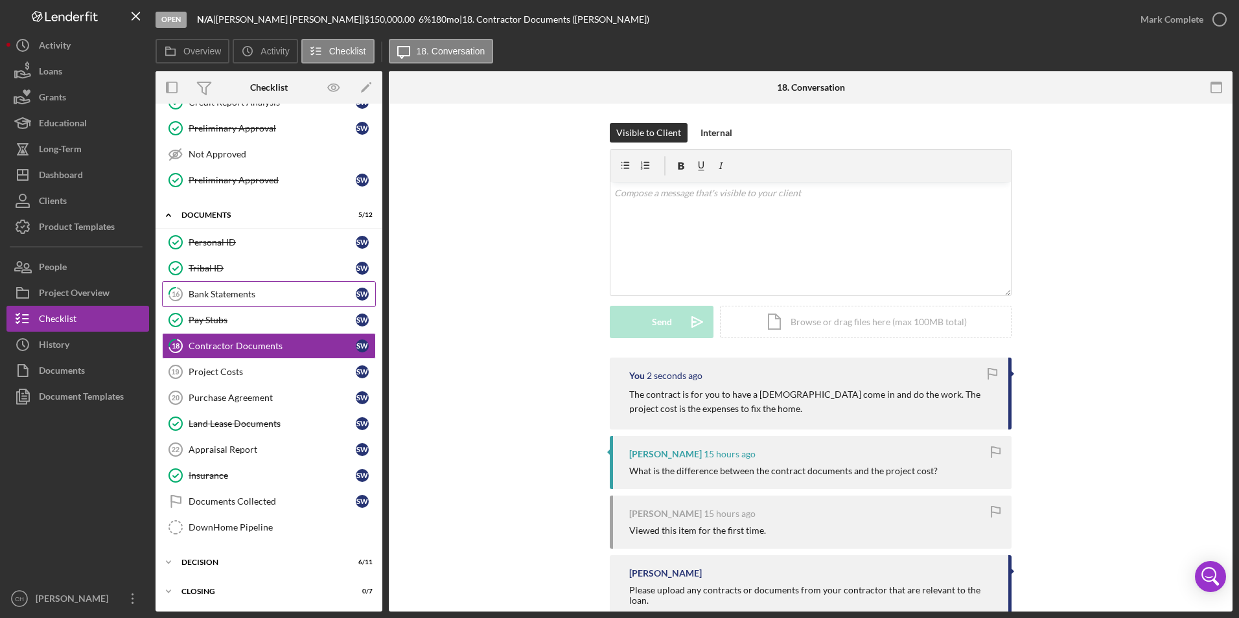
click at [229, 286] on link "16 Bank Statements S W" at bounding box center [269, 294] width 214 height 26
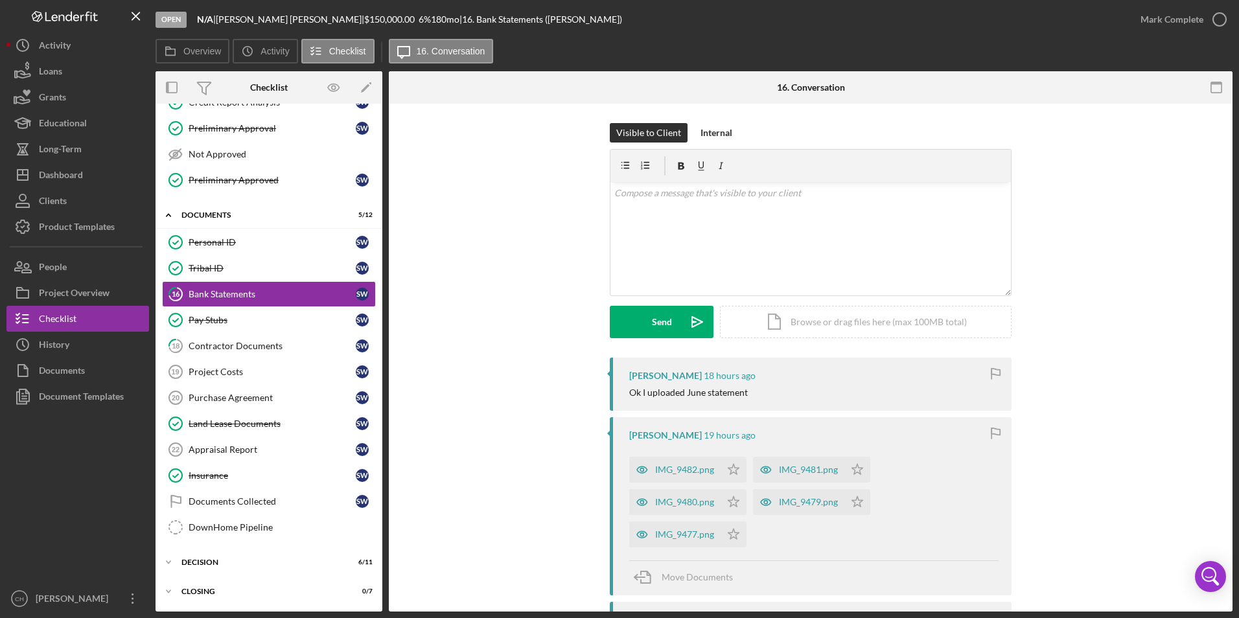
scroll to position [65, 0]
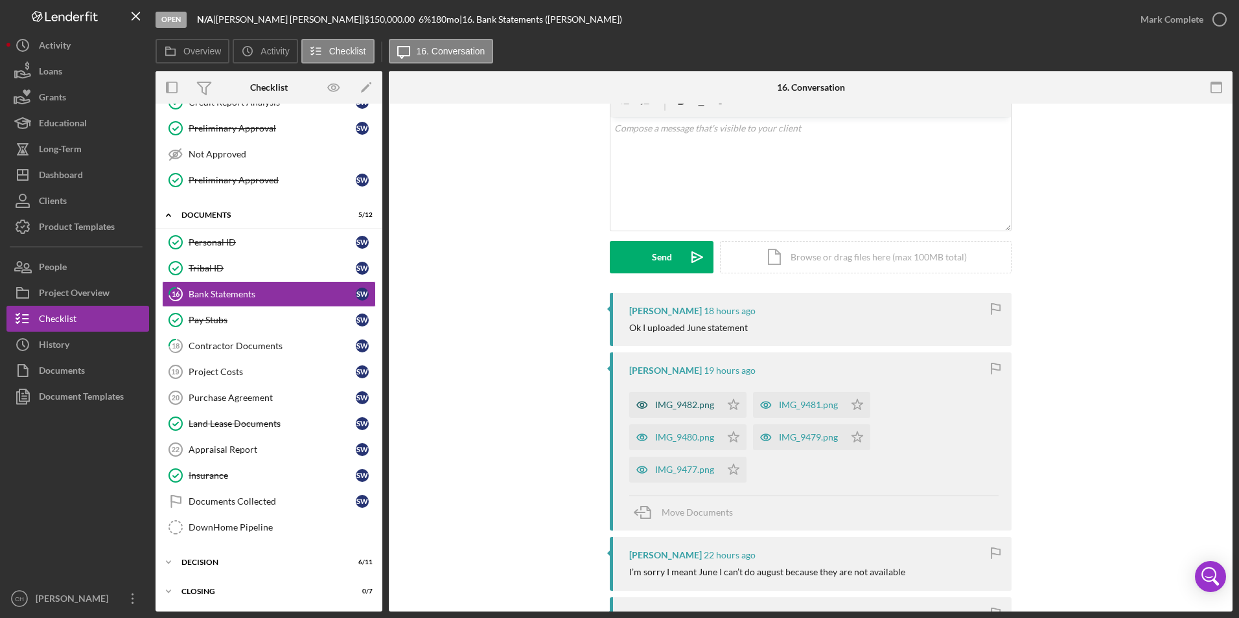
click at [682, 406] on div "IMG_9482.png" at bounding box center [684, 405] width 59 height 10
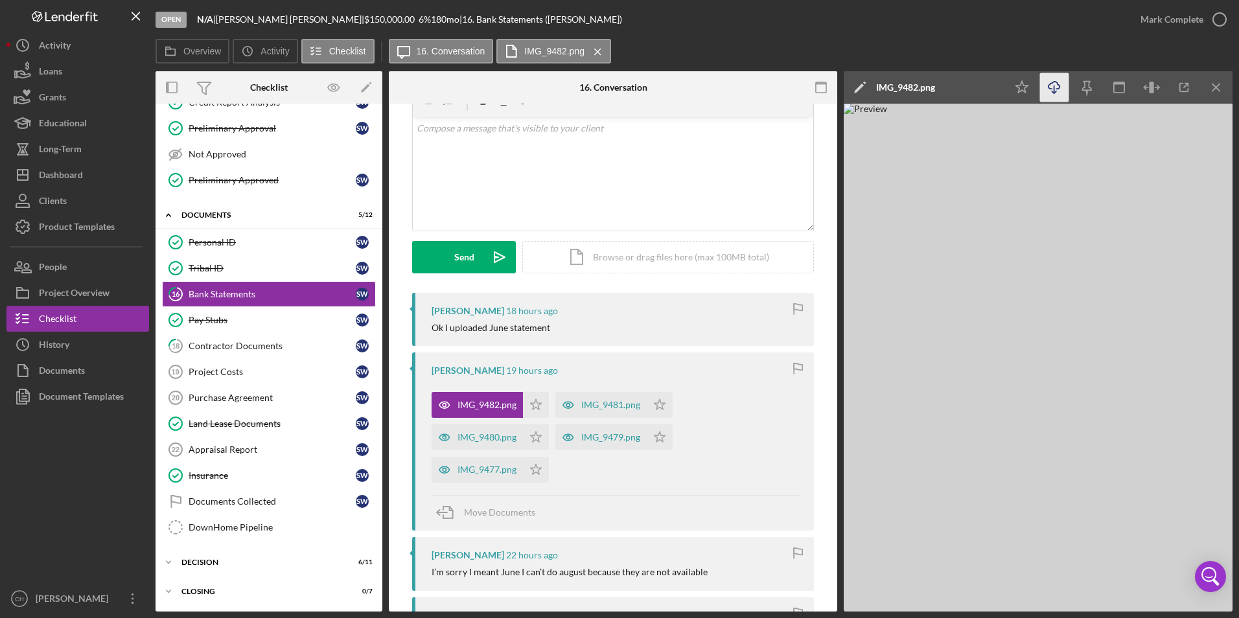
click at [1057, 88] on icon "Icon/Download" at bounding box center [1054, 87] width 29 height 29
click at [535, 401] on polygon "button" at bounding box center [536, 404] width 11 height 10
click at [600, 407] on div "IMG_9481.png" at bounding box center [610, 405] width 59 height 10
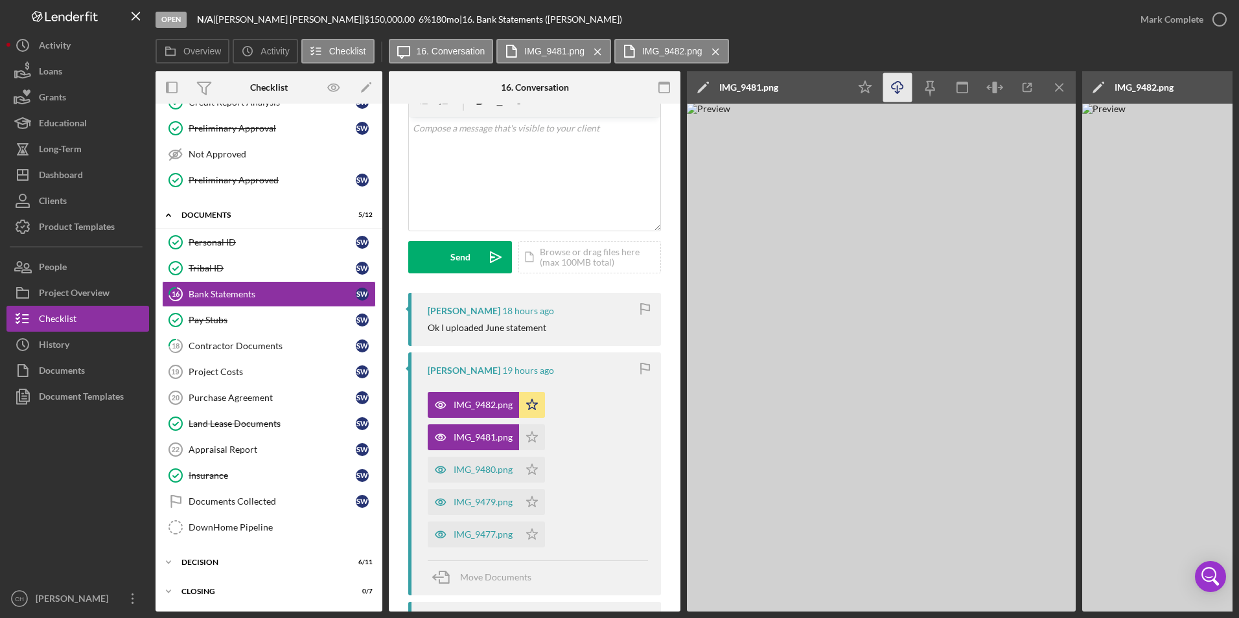
click at [898, 89] on line "button" at bounding box center [898, 89] width 0 height 7
click at [531, 438] on icon "Icon/Star" at bounding box center [532, 438] width 26 height 26
click at [491, 467] on div "IMG_9480.png" at bounding box center [483, 470] width 59 height 10
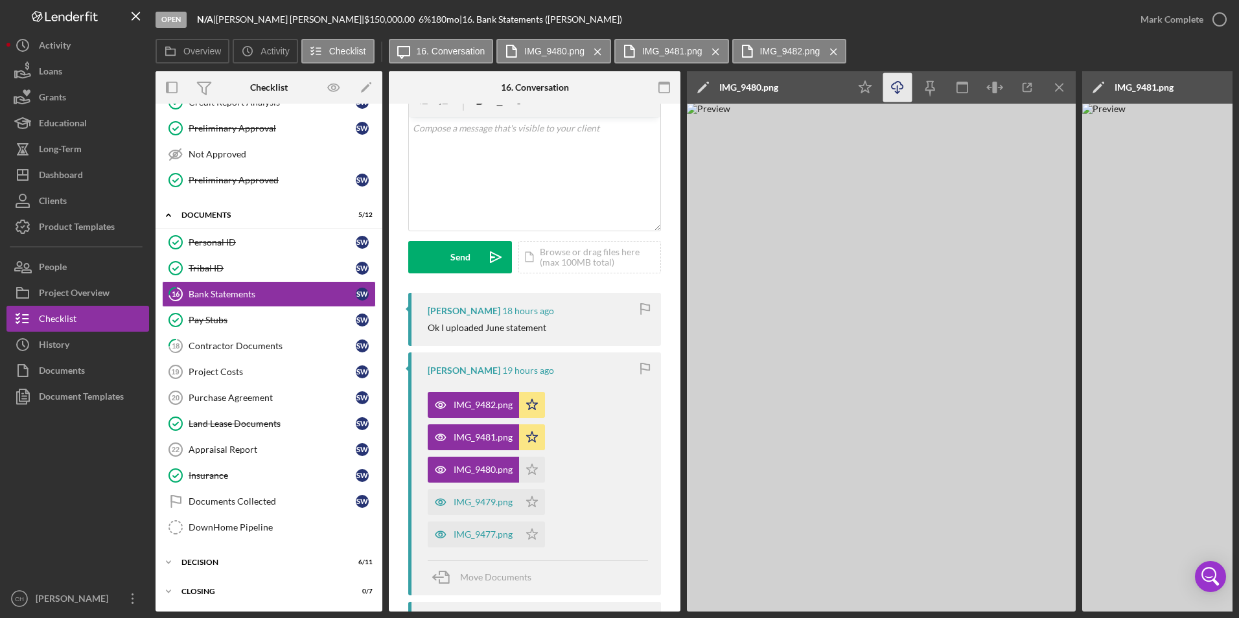
drag, startPoint x: 852, startPoint y: 233, endPoint x: 897, endPoint y: 87, distance: 152.7
click at [898, 87] on line "button" at bounding box center [898, 89] width 0 height 7
click at [530, 467] on icon "Icon/Star" at bounding box center [532, 470] width 26 height 26
click at [491, 500] on div "IMG_9479.png" at bounding box center [483, 502] width 59 height 10
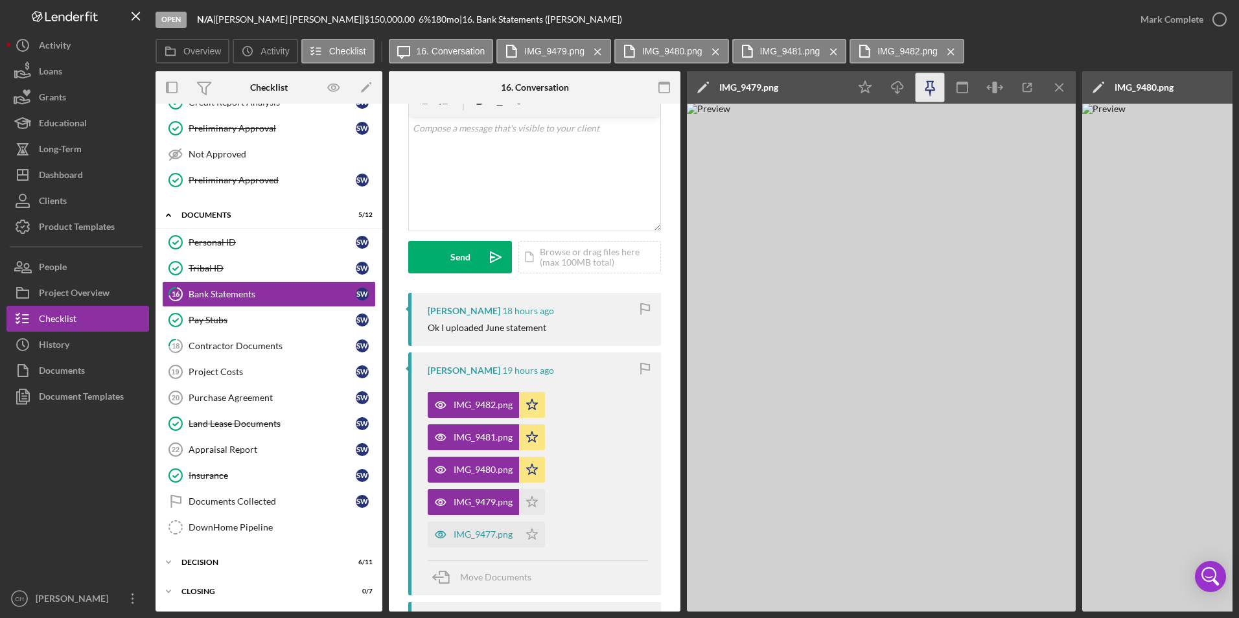
click at [925, 92] on icon "button" at bounding box center [930, 87] width 29 height 29
click at [928, 84] on icon "button" at bounding box center [930, 86] width 9 height 9
click at [893, 91] on icon "Icon/Download" at bounding box center [897, 87] width 29 height 29
click at [537, 502] on icon "Icon/Star" at bounding box center [532, 502] width 26 height 26
click at [490, 535] on div "IMG_9477.png" at bounding box center [483, 535] width 59 height 10
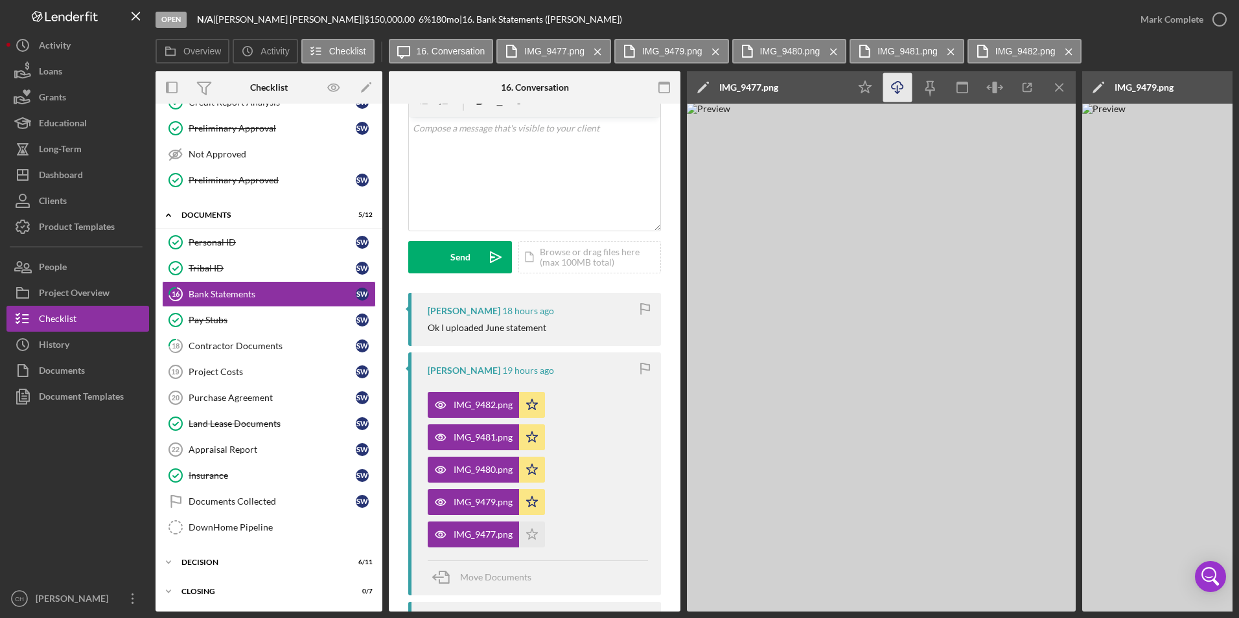
click at [894, 87] on icon "Icon/Download" at bounding box center [897, 87] width 29 height 29
click at [529, 533] on polygon "button" at bounding box center [532, 534] width 11 height 10
click at [1145, 18] on div "Mark Complete" at bounding box center [1172, 19] width 63 height 26
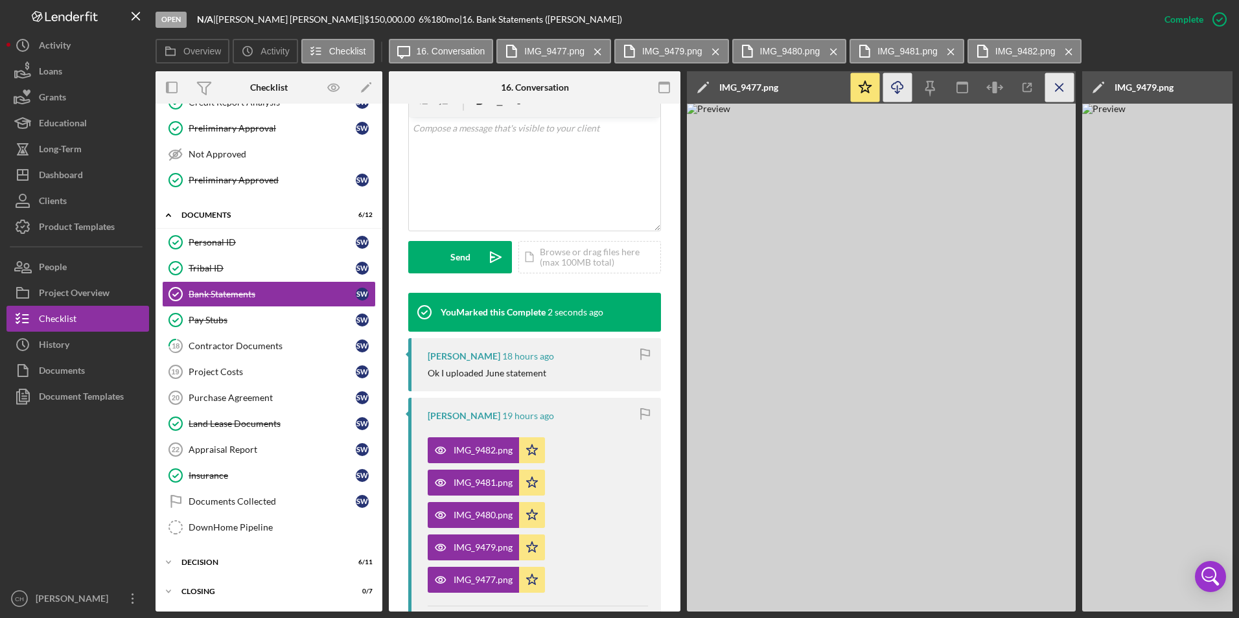
click at [1056, 87] on icon "Icon/Menu Close" at bounding box center [1059, 87] width 29 height 29
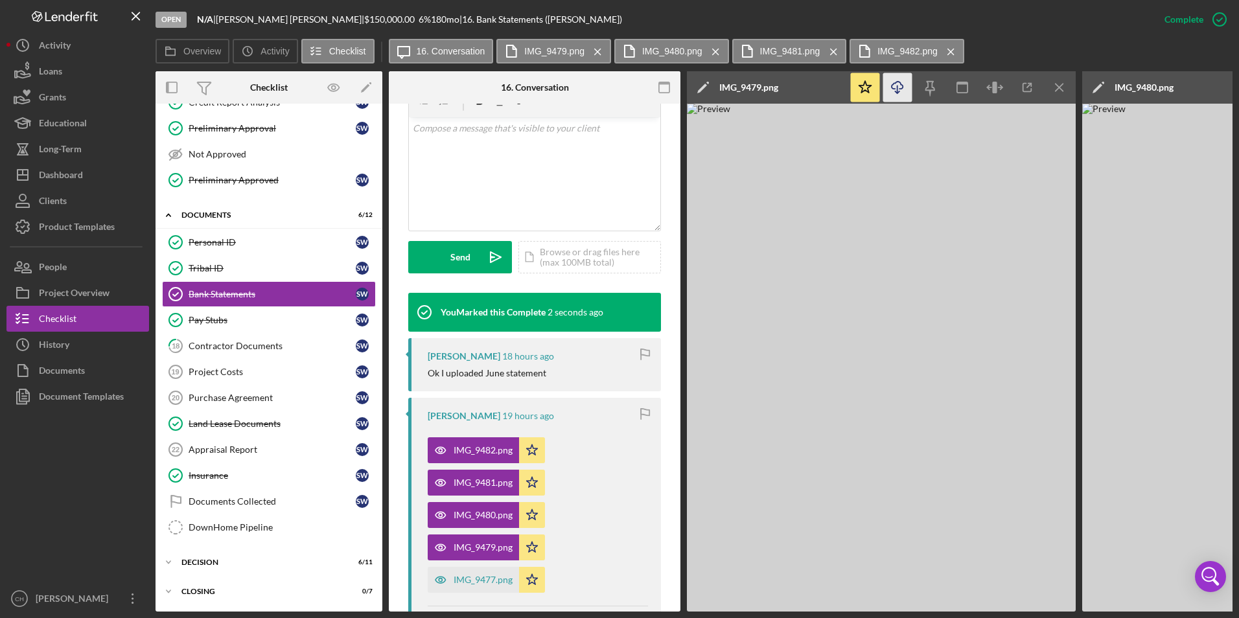
click at [1056, 87] on icon "Icon/Menu Close" at bounding box center [1059, 87] width 29 height 29
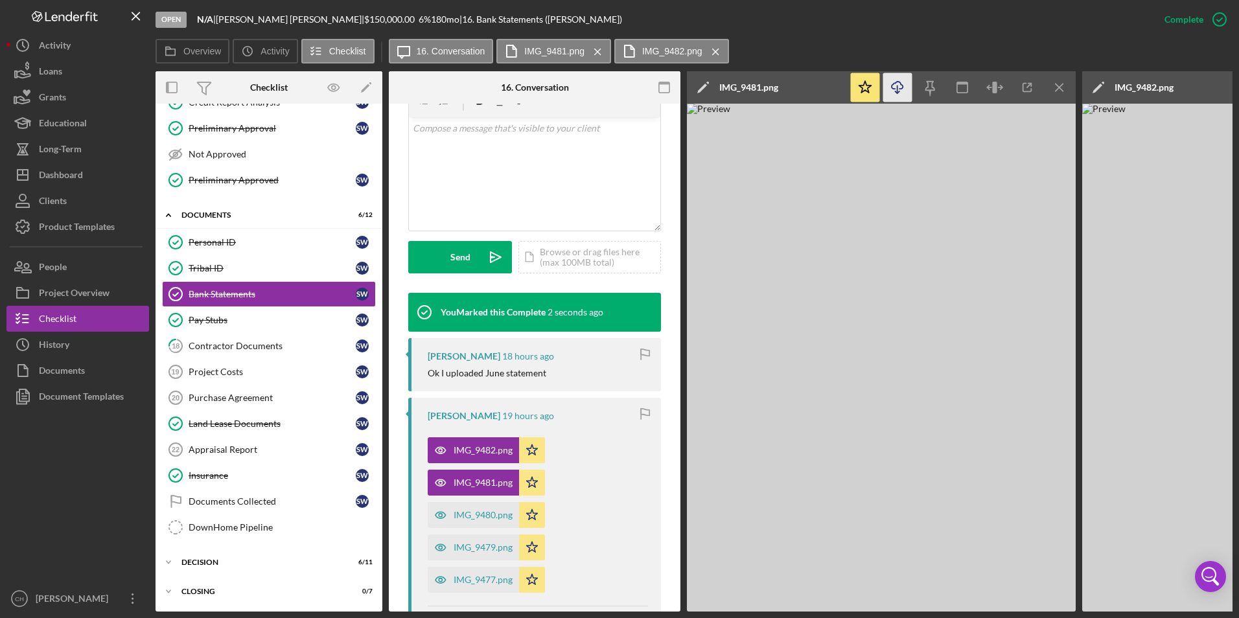
click at [1056, 88] on icon "Icon/Menu Close" at bounding box center [1059, 87] width 29 height 29
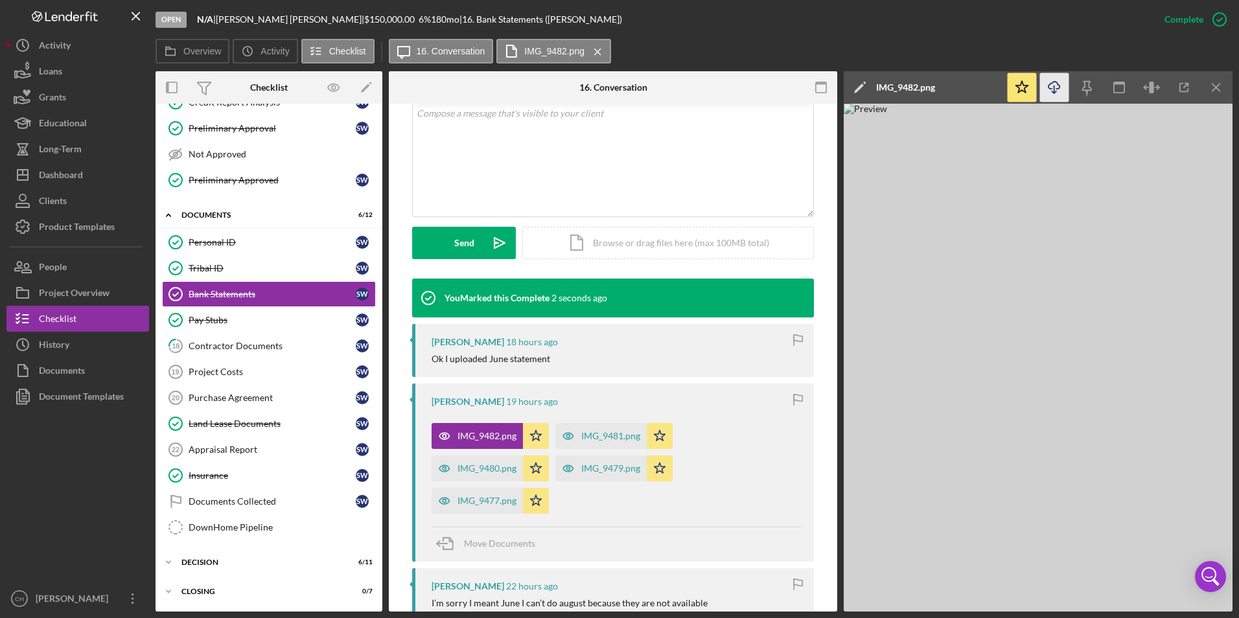
scroll to position [242, 0]
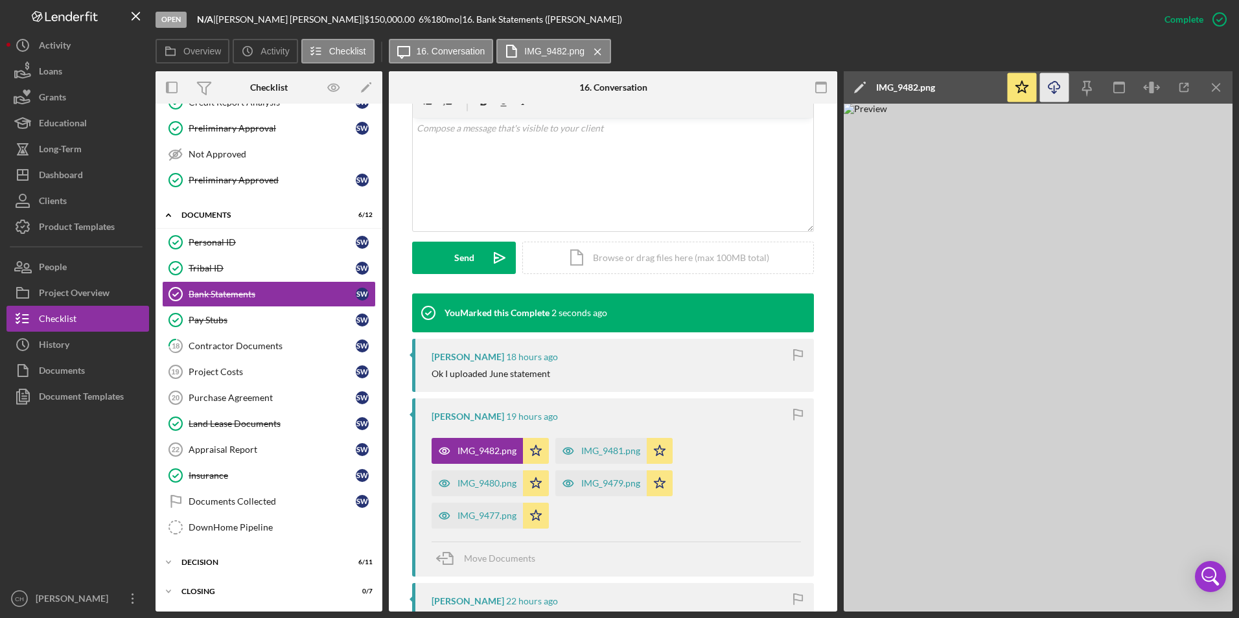
click at [1056, 88] on icon "Icon/Download" at bounding box center [1054, 87] width 29 height 29
click at [883, 47] on div "Overview Icon/History Activity Checklist Icon/Message 16. Conversation IMG_9482…" at bounding box center [694, 52] width 1077 height 26
click at [1225, 84] on icon "Icon/Menu Close" at bounding box center [1216, 87] width 29 height 29
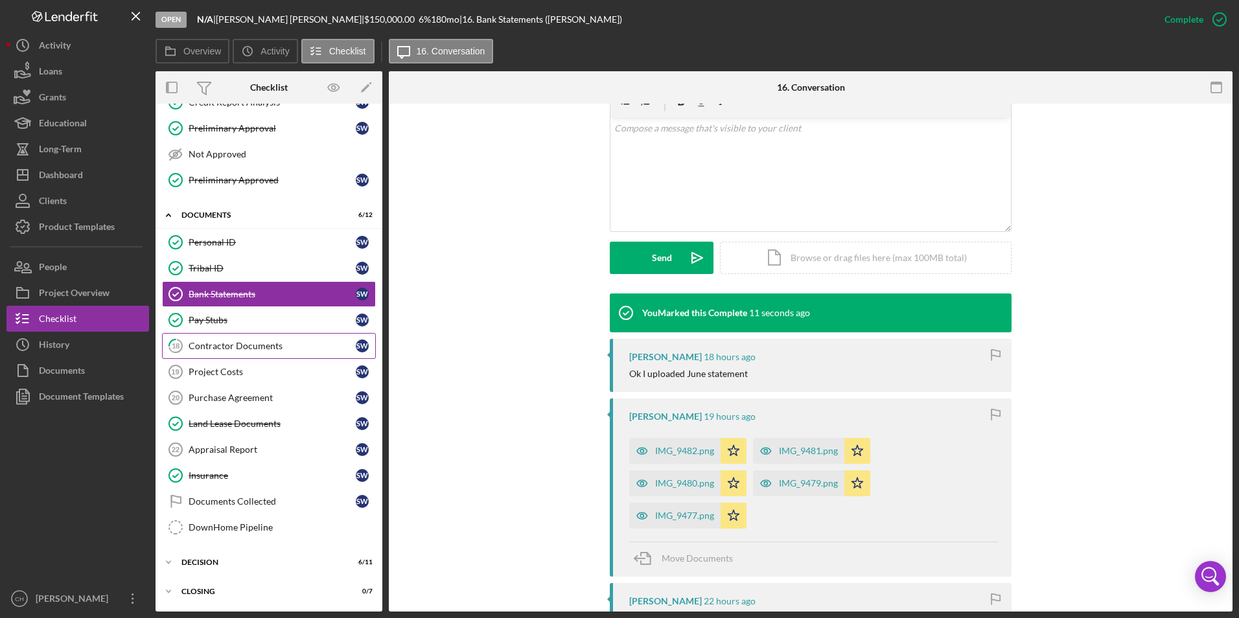
click at [240, 345] on div "Contractor Documents" at bounding box center [272, 346] width 167 height 10
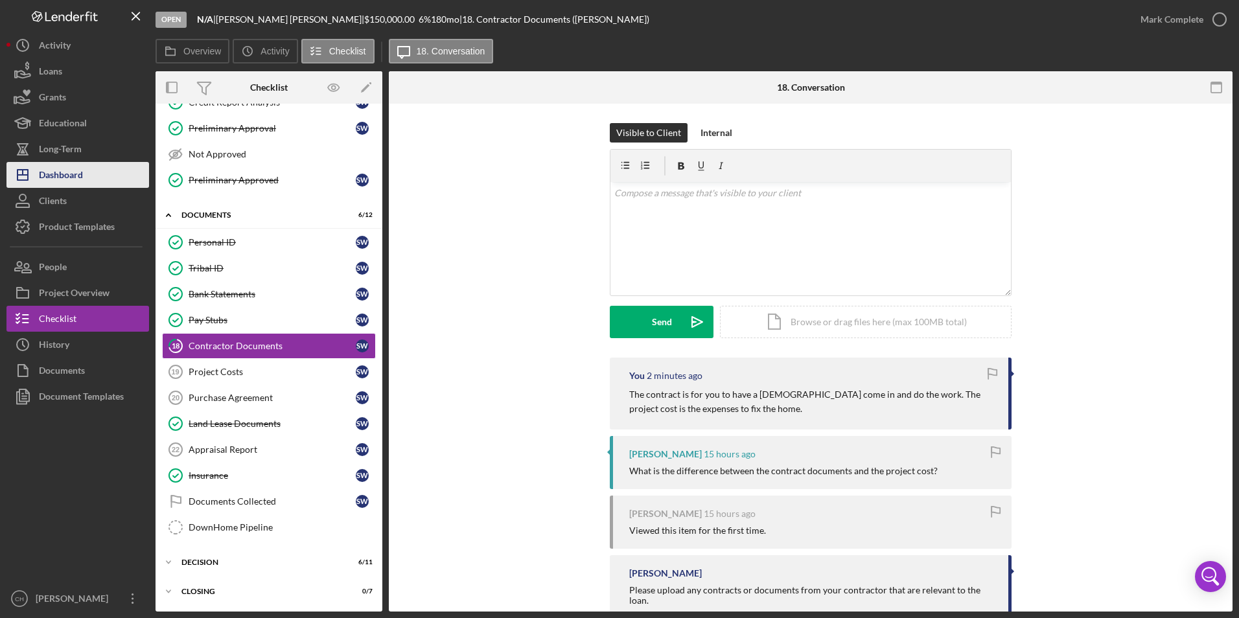
click at [52, 171] on div "Dashboard" at bounding box center [61, 176] width 44 height 29
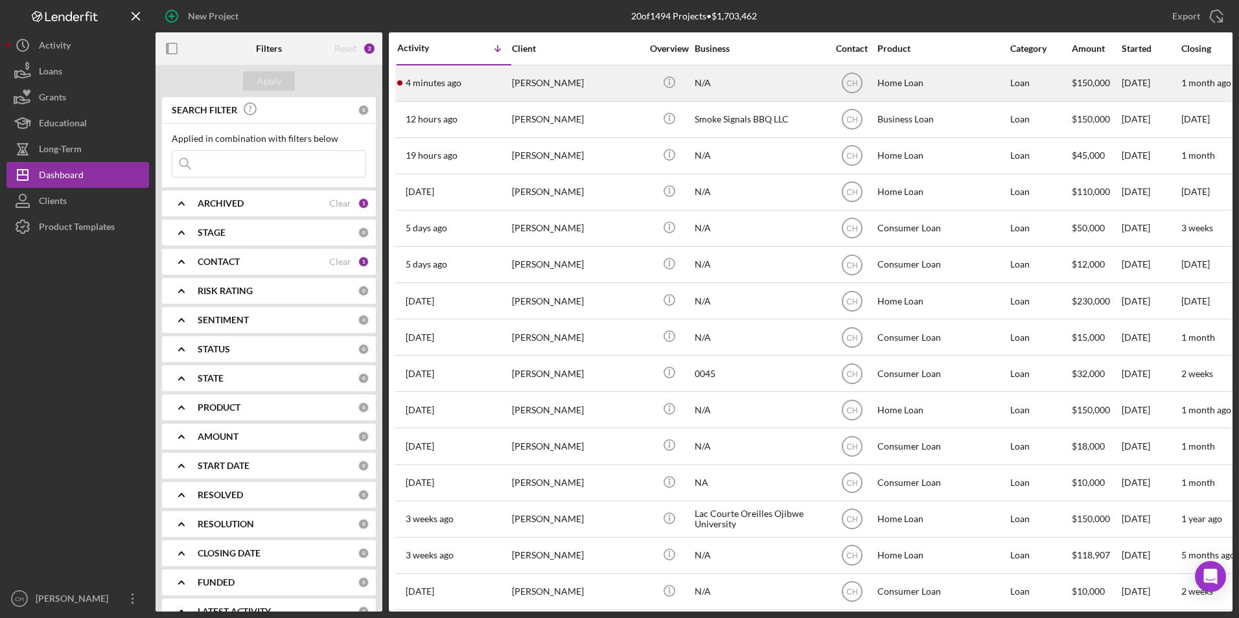
click at [530, 85] on div "[PERSON_NAME]" at bounding box center [577, 83] width 130 height 34
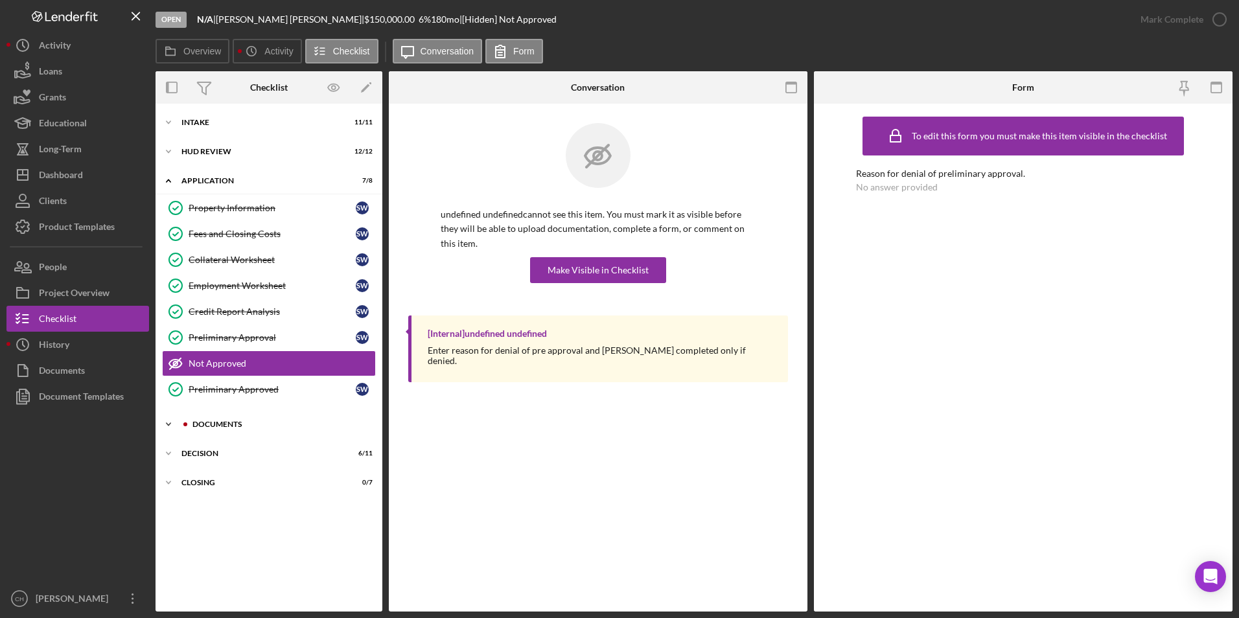
click at [216, 425] on div "Documents" at bounding box center [280, 425] width 174 height 8
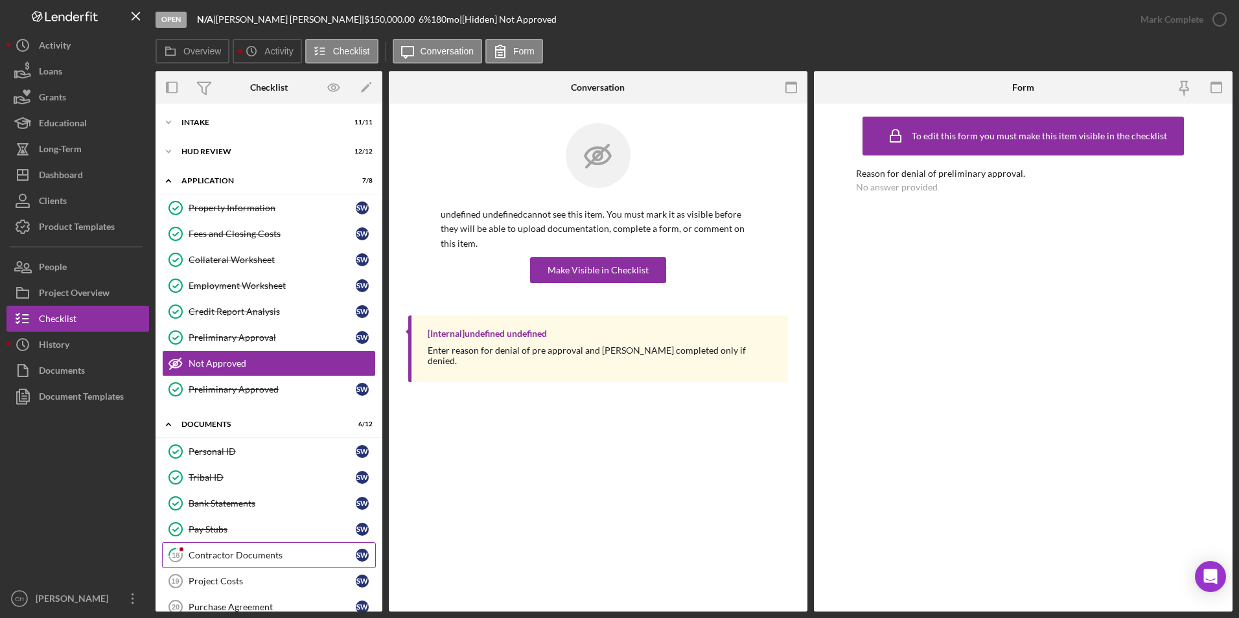
click at [207, 555] on div "Contractor Documents" at bounding box center [272, 555] width 167 height 10
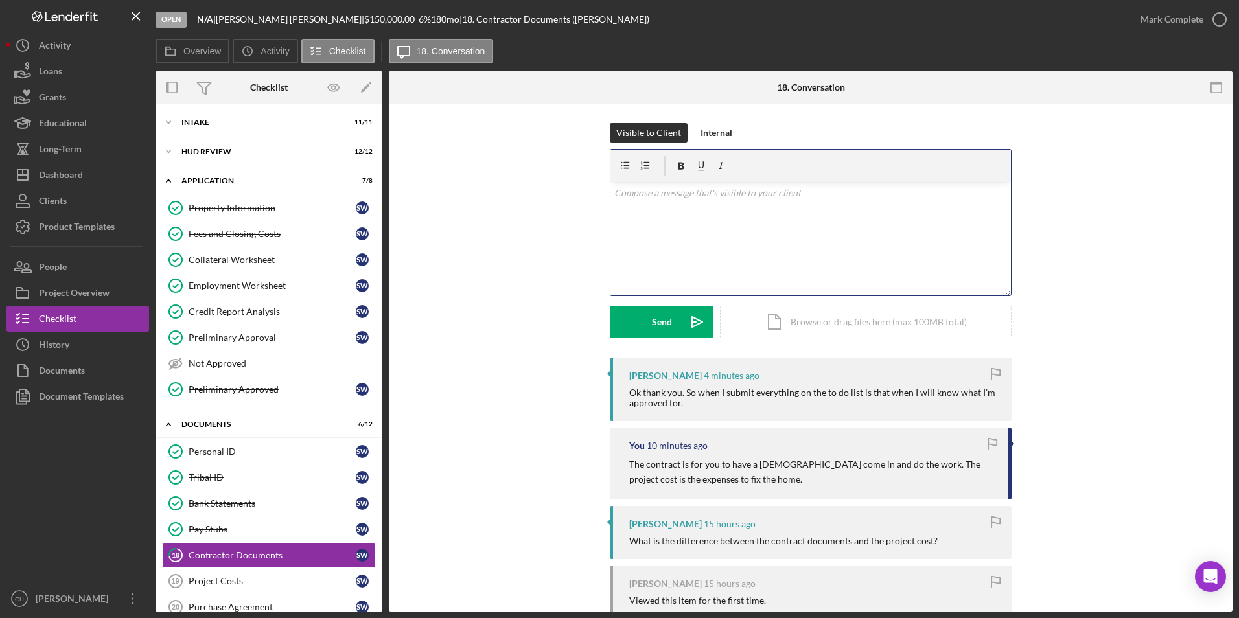
click at [635, 195] on p at bounding box center [810, 193] width 393 height 14
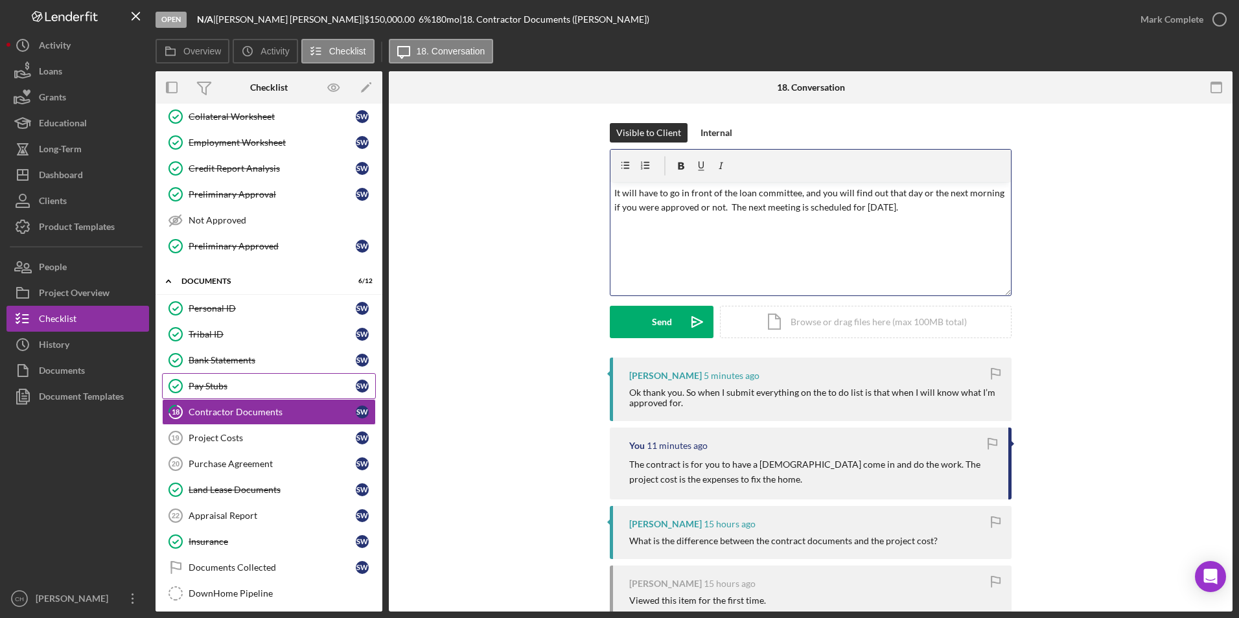
scroll to position [145, 0]
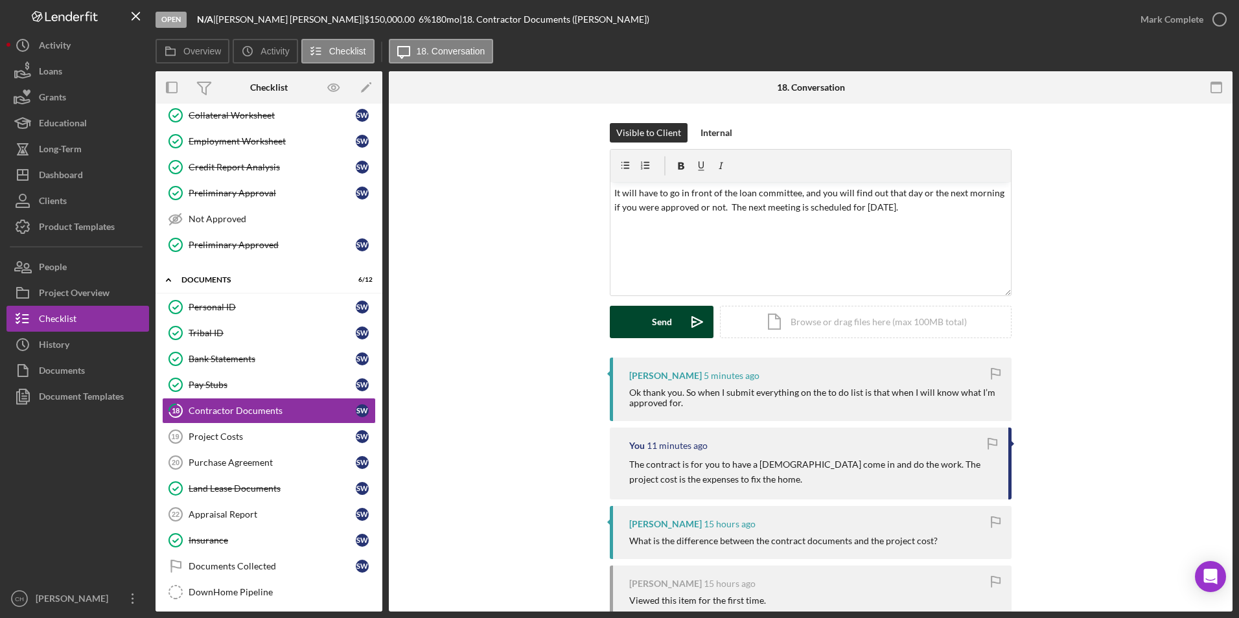
click at [659, 323] on div "Send" at bounding box center [662, 322] width 20 height 32
